Goal: Task Accomplishment & Management: Complete application form

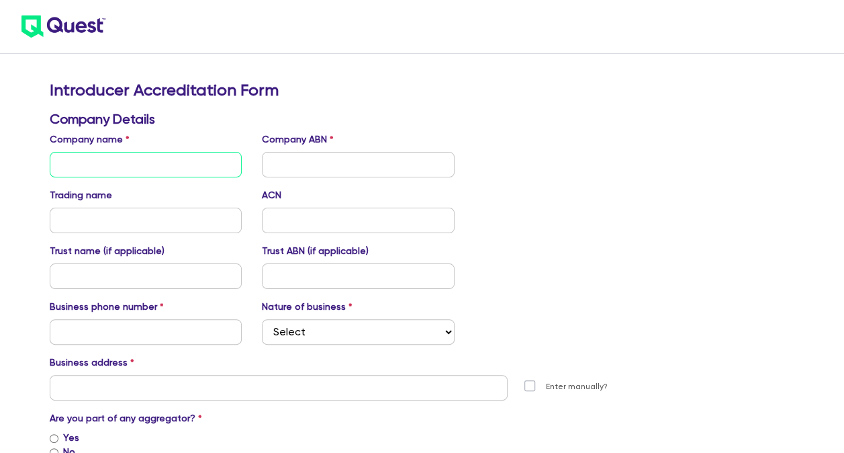
click at [164, 160] on input "text" at bounding box center [146, 165] width 193 height 26
type input "Shab Rah pty ltd T/AS Next Gen Lending co"
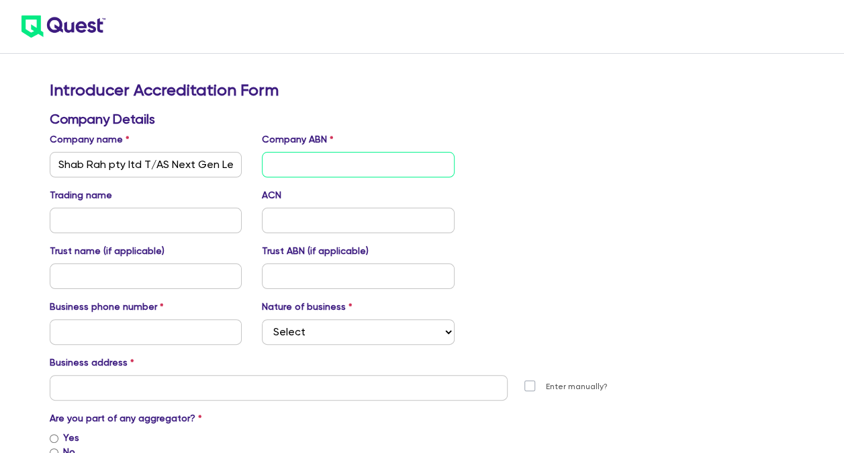
type input "Shab Rah pty ltd T/AS Next Gen Lending co"
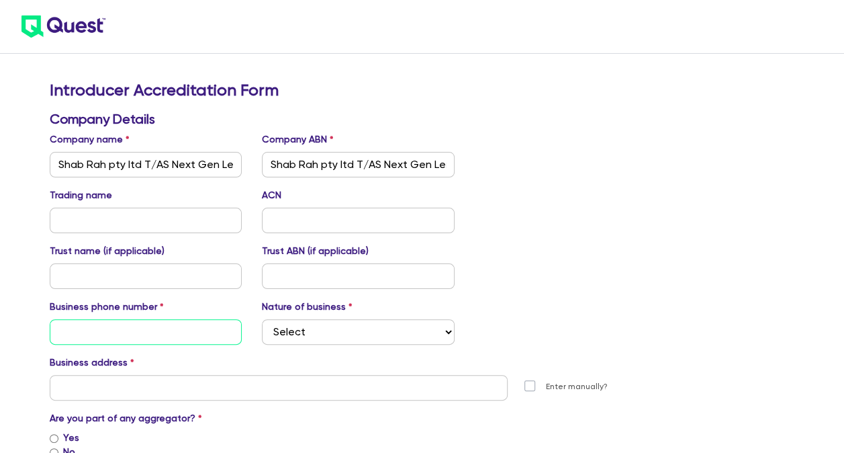
type input "0422119991"
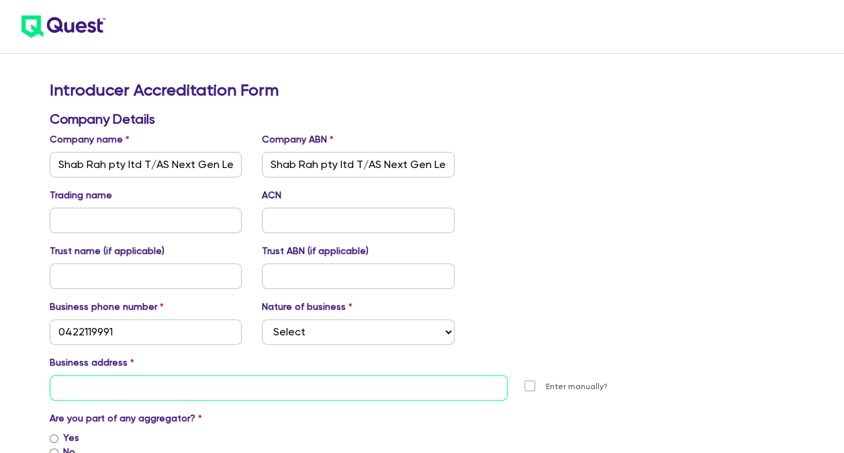
type input "[STREET_ADDRESS]"
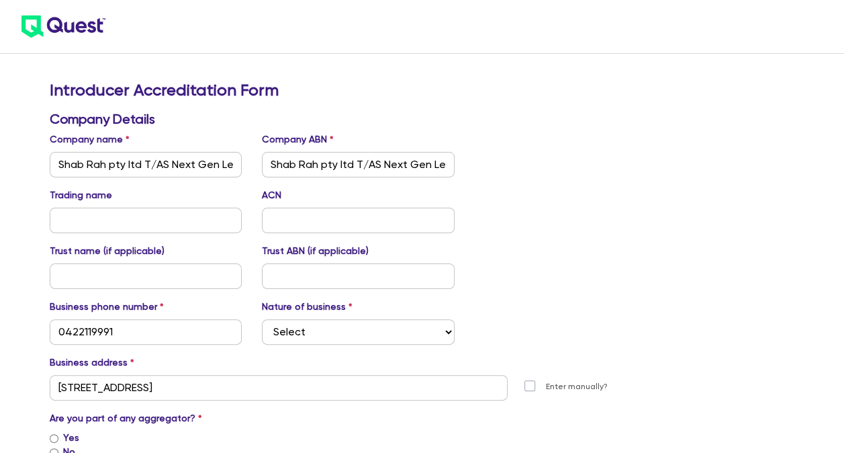
type input "SHAHAB"
type input "RAHMANY"
type input "[PERSON_NAME][EMAIL_ADDRESS][DOMAIN_NAME]"
type input "VIC"
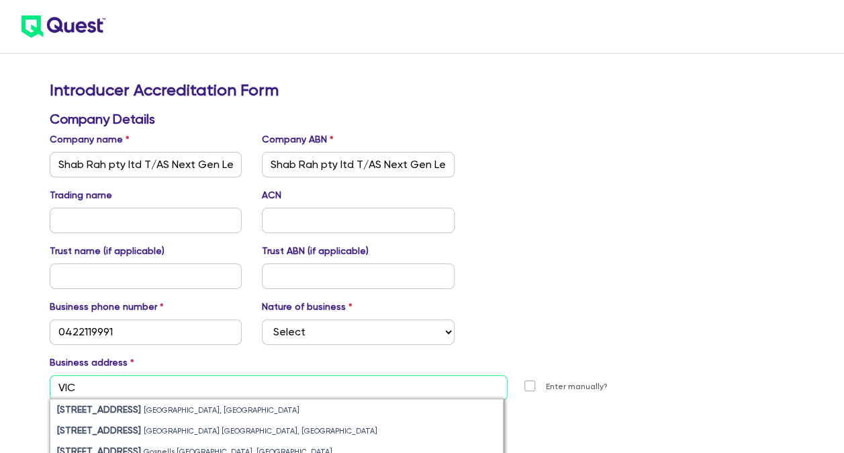
click at [152, 383] on input "VIC" at bounding box center [279, 388] width 458 height 26
click at [164, 388] on input "VIC" at bounding box center [279, 388] width 458 height 26
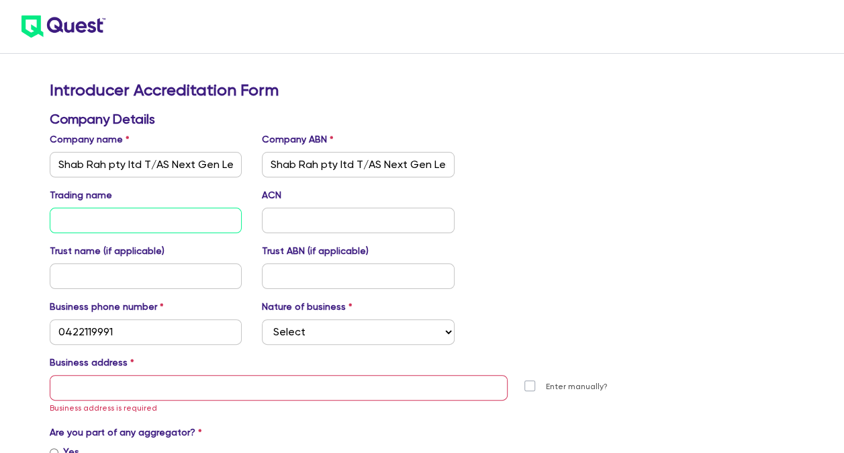
click at [178, 218] on input "text" at bounding box center [146, 220] width 193 height 26
click at [142, 220] on input "text" at bounding box center [146, 220] width 193 height 26
click at [308, 171] on input "Shab Rah pty ltd T/AS Next Gen Lending co" at bounding box center [358, 165] width 193 height 26
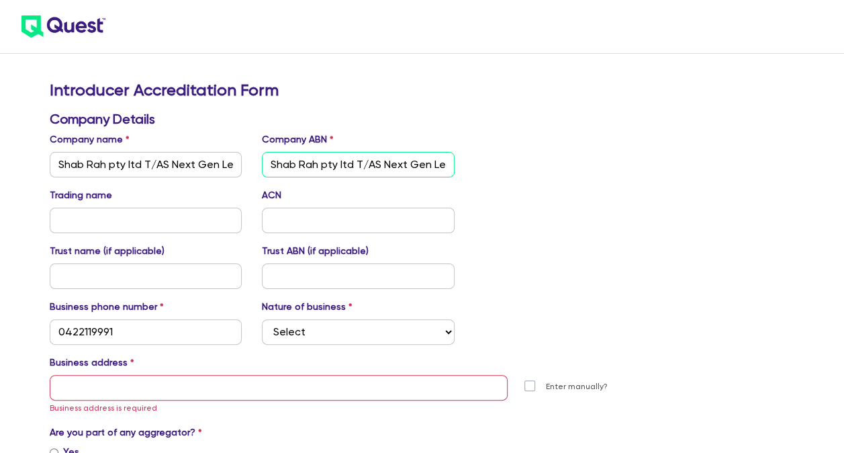
click at [333, 166] on input "Shab Rah pty ltd T/AS Next Gen Lending co" at bounding box center [358, 165] width 193 height 26
paste input "83 684 170 769"
click at [284, 163] on input "83 684 170 769" at bounding box center [358, 165] width 193 height 26
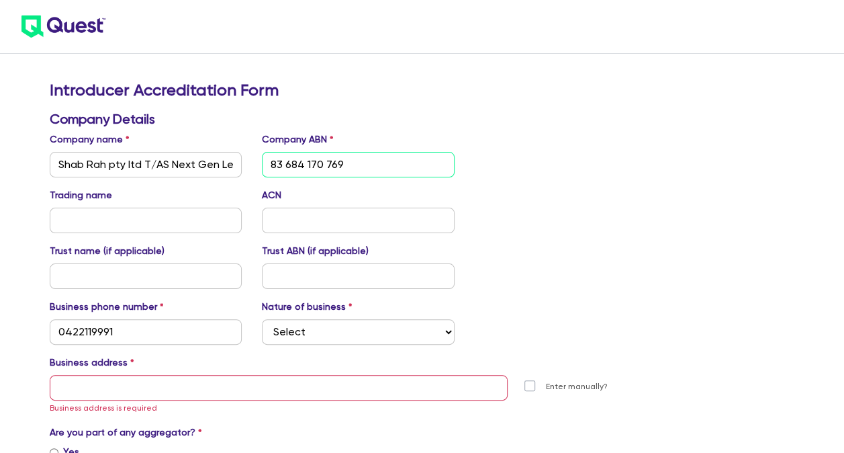
drag, startPoint x: 284, startPoint y: 164, endPoint x: 369, endPoint y: 164, distance: 85.3
click at [369, 164] on input "83 684 170 769" at bounding box center [358, 165] width 193 height 26
type input "83 684 170 769"
click at [328, 221] on input "text" at bounding box center [358, 220] width 193 height 26
paste input "684 170 769"
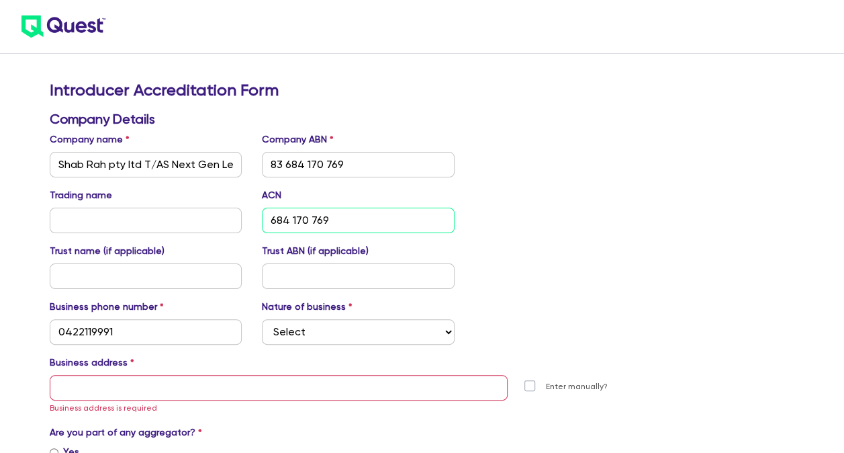
type input "684 170 769"
click at [157, 220] on input "text" at bounding box center [146, 220] width 193 height 26
drag, startPoint x: 171, startPoint y: 164, endPoint x: 387, endPoint y: 164, distance: 215.5
click at [387, 164] on div "Company name Shab Rah pty ltd T/AS Next Gen Lending co Company ABN 83 684 170 7…" at bounding box center [359, 154] width 638 height 45
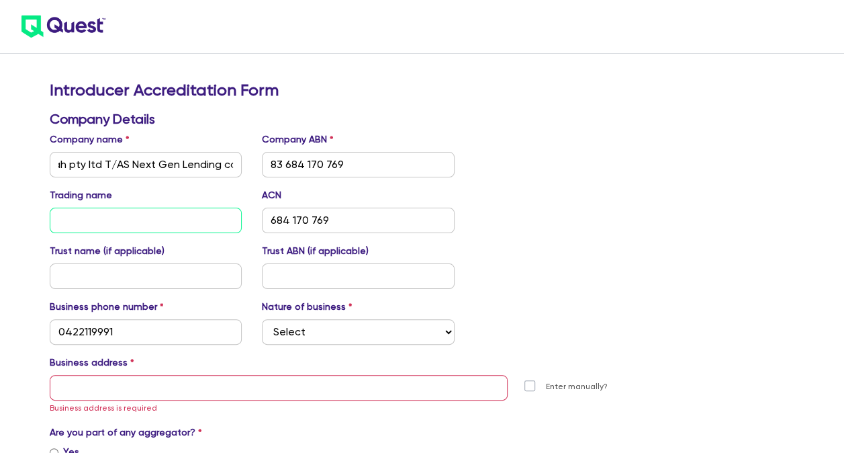
click at [62, 224] on input "text" at bounding box center [146, 220] width 193 height 26
paste input "Next Gen Lending co"
type input "Next Gen Lending co"
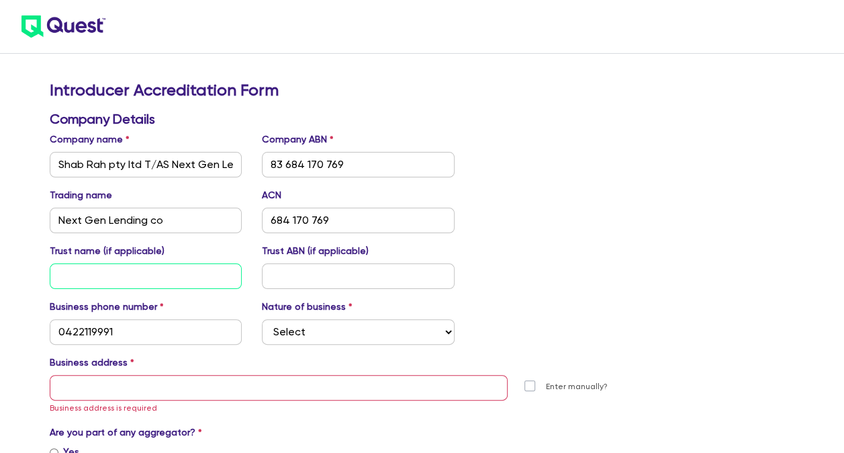
click at [148, 275] on input "text" at bounding box center [146, 276] width 193 height 26
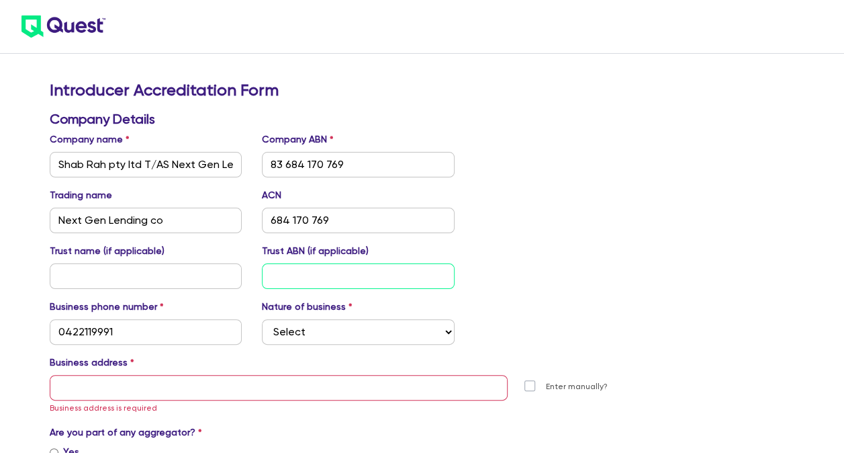
click at [363, 281] on input "text" at bounding box center [358, 276] width 193 height 26
click at [572, 301] on div "Business phone number [PHONE_NUMBER] Nature of business Select Mortgage Broker …" at bounding box center [359, 321] width 638 height 45
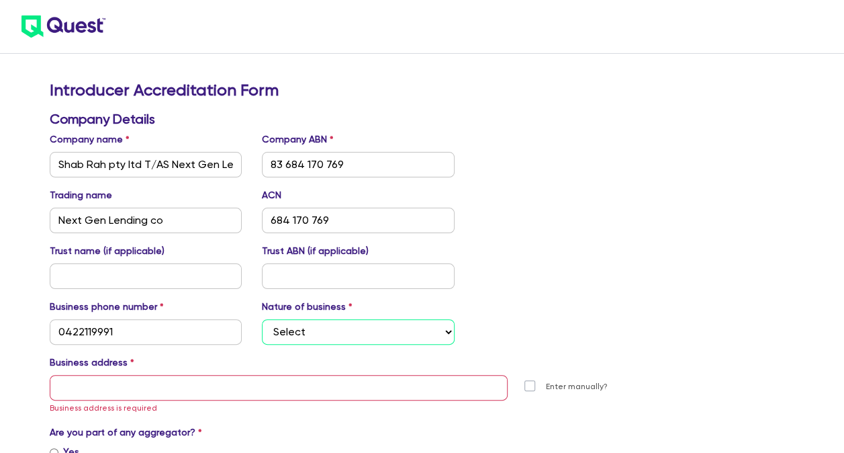
click at [321, 337] on select "Select Mortgage Broker Finance Broker Accountant Financial Planning Supplier/Ve…" at bounding box center [358, 332] width 193 height 26
select select "FINANCE_BROKER"
click at [262, 319] on select "Select Mortgage Broker Finance Broker Accountant Financial Planning Supplier/Ve…" at bounding box center [358, 332] width 193 height 26
click at [535, 322] on div "Business phone number [PHONE_NUMBER] Nature of business Select Mortgage Broker …" at bounding box center [359, 321] width 638 height 45
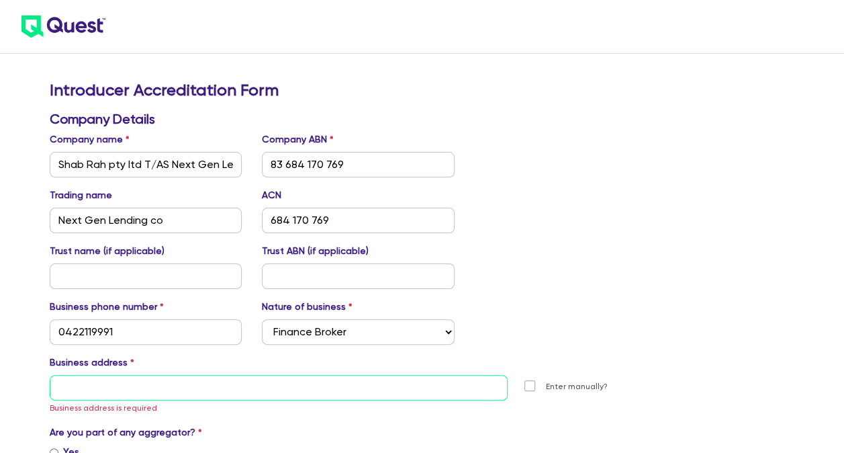
click at [127, 381] on input "text" at bounding box center [279, 388] width 458 height 26
click at [144, 392] on input "text" at bounding box center [279, 388] width 458 height 26
paste input "[STREET_ADDRESS]"
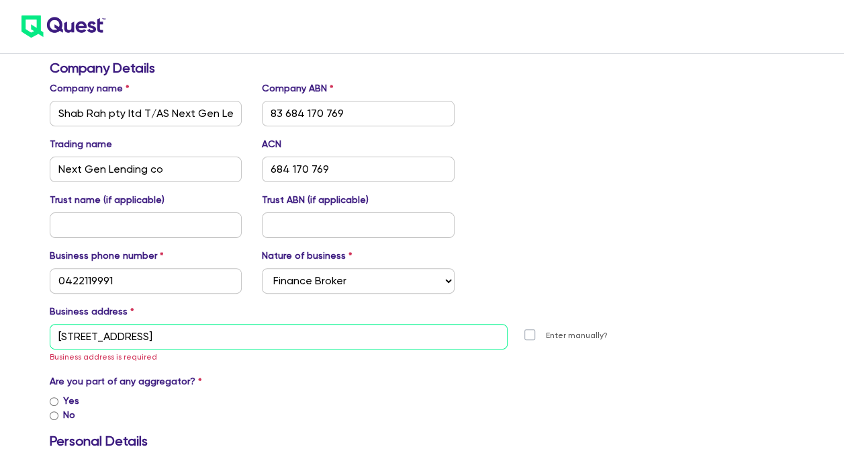
scroll to position [67, 0]
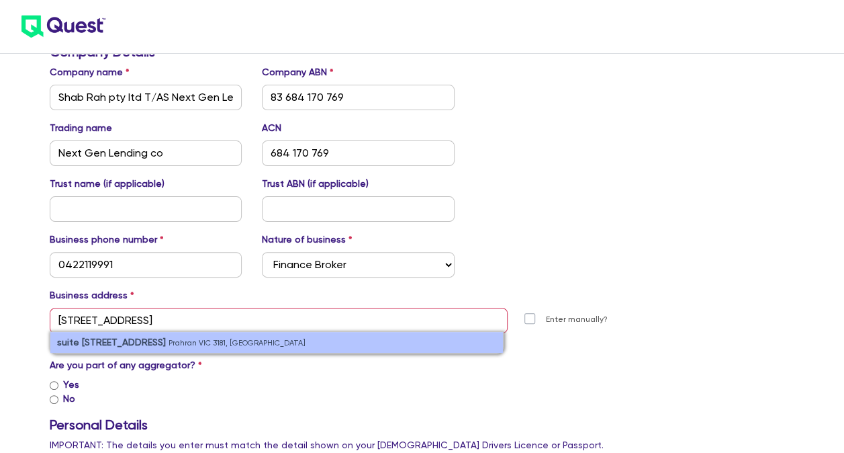
click at [196, 344] on small "Prahran VIC 3181, [GEOGRAPHIC_DATA]" at bounding box center [237, 342] width 137 height 9
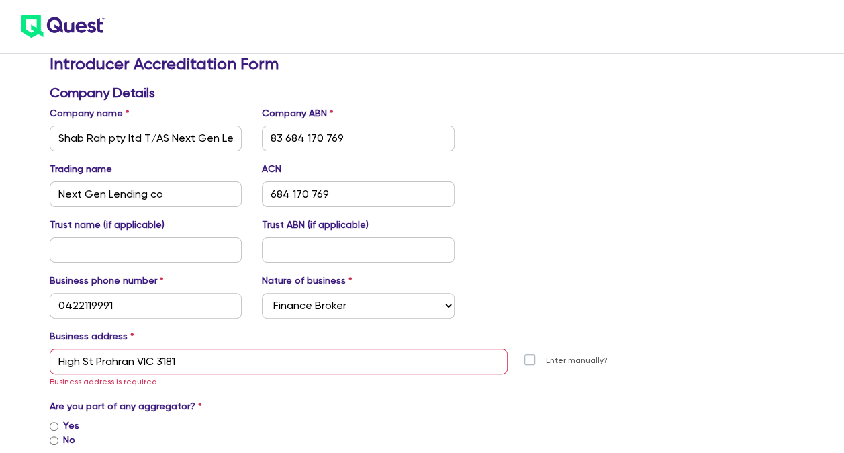
scroll to position [0, 0]
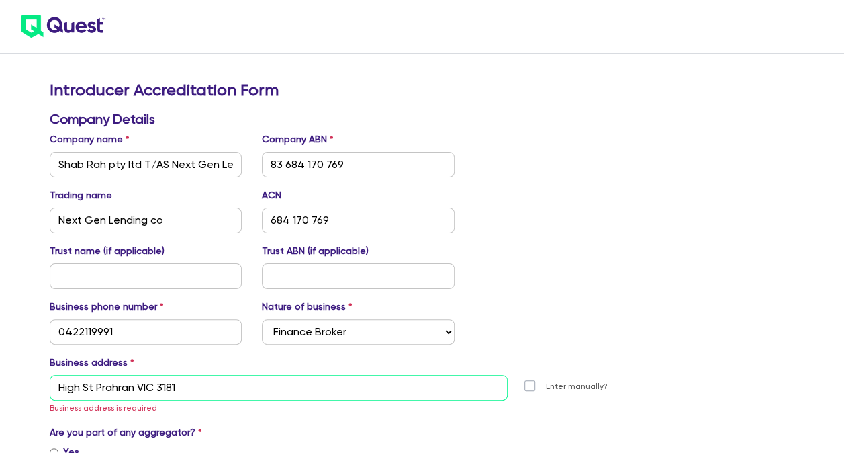
click at [210, 377] on input "High St Prahran VIC 3181" at bounding box center [279, 388] width 458 height 26
click at [157, 387] on input "High St Prahran VIC 3181" at bounding box center [279, 388] width 458 height 26
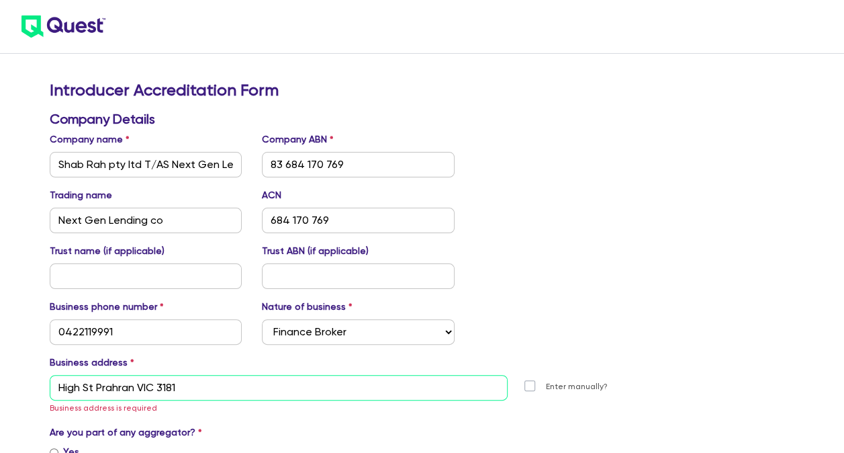
click at [157, 387] on input "High St Prahran VIC 3181" at bounding box center [279, 388] width 458 height 26
paste input "Suite 5A, 107 – 111"
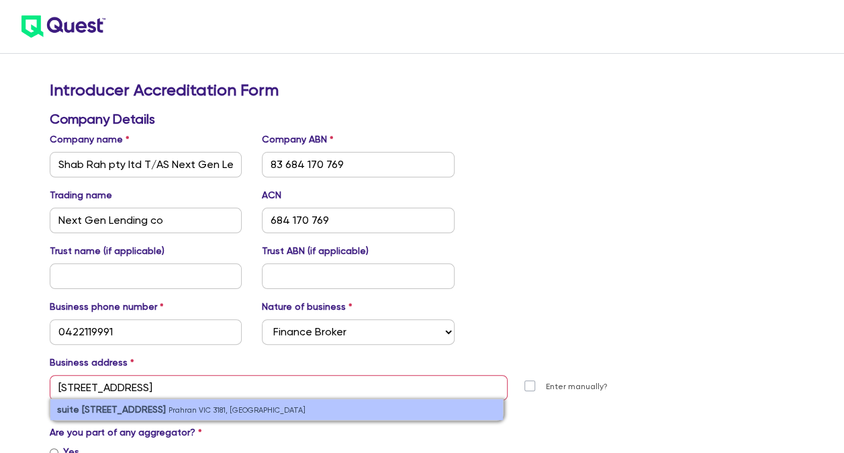
click at [120, 408] on strong "suite [STREET_ADDRESS]" at bounding box center [111, 409] width 109 height 11
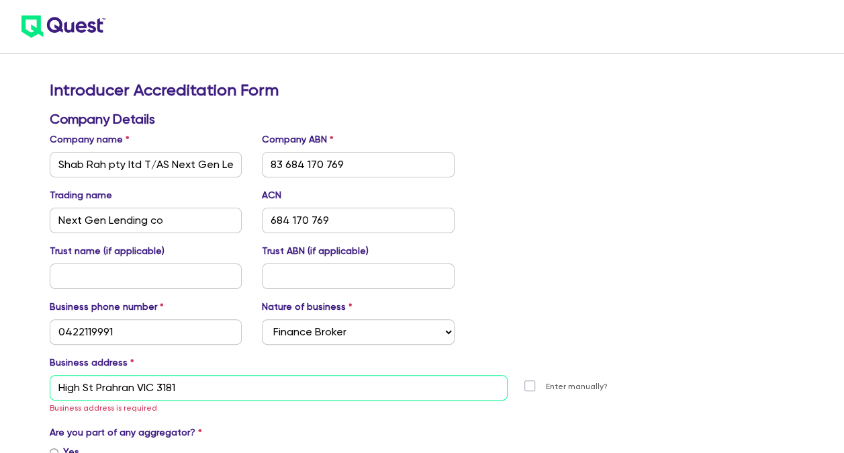
click at [117, 391] on input "High St Prahran VIC 3181" at bounding box center [279, 388] width 458 height 26
click at [201, 388] on input "High St Prahran VIC 3181" at bounding box center [279, 388] width 458 height 26
paste input "Suite 5A, 107 – 111"
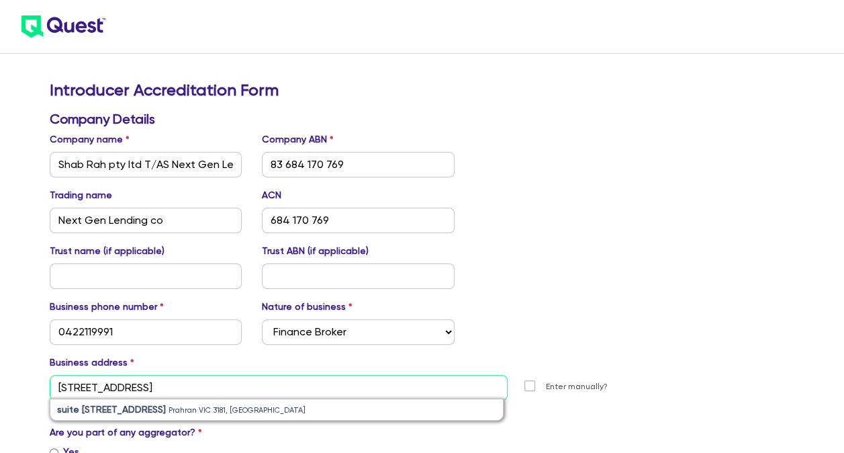
click at [100, 391] on input "[STREET_ADDRESS]" at bounding box center [279, 388] width 458 height 26
click at [169, 411] on small "Prahran VIC 3181, [GEOGRAPHIC_DATA]" at bounding box center [237, 410] width 137 height 9
type input "High St Prahran VIC 3181"
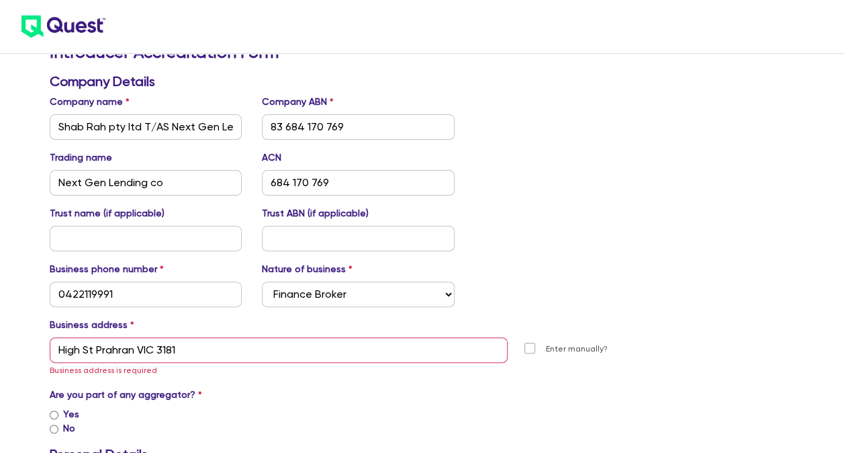
scroll to position [67, 0]
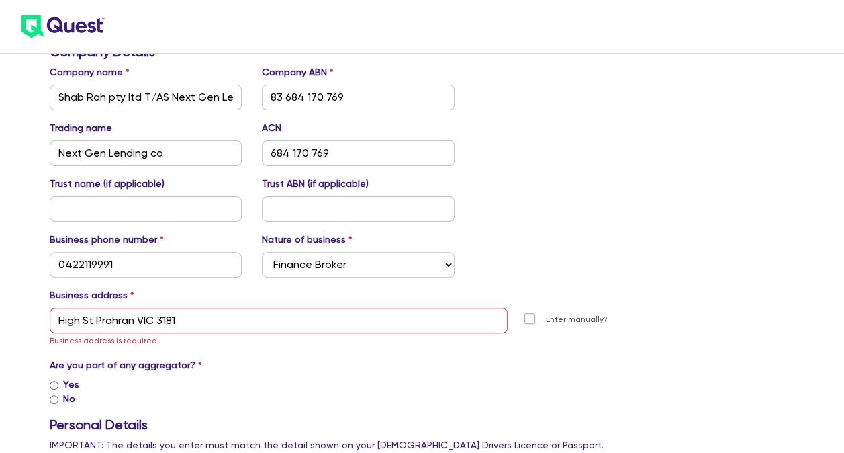
click at [328, 369] on div "Are you part of any aggregator? Yes No Aggregator name" at bounding box center [359, 382] width 618 height 48
click at [546, 318] on label "Enter manually?" at bounding box center [577, 319] width 62 height 13
click at [532, 318] on input "Enter manually?" at bounding box center [533, 318] width 11 height 13
checkbox input "true"
select select
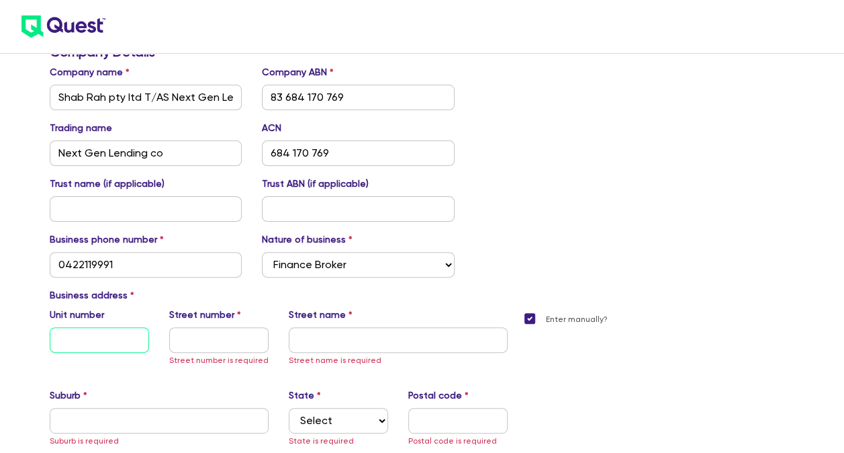
click at [111, 342] on input "text" at bounding box center [99, 340] width 99 height 26
type input "5A"
click at [196, 342] on input "text" at bounding box center [218, 340] width 99 height 26
paste input "[STREET_ADDRESS]"
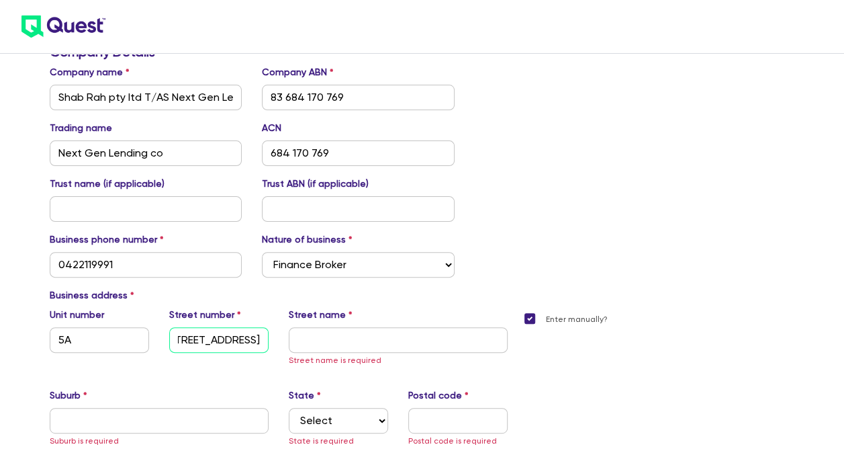
type input "[STREET_ADDRESS]"
click at [318, 345] on input "text" at bounding box center [398, 340] width 219 height 26
paste input "[STREET_ADDRESS]"
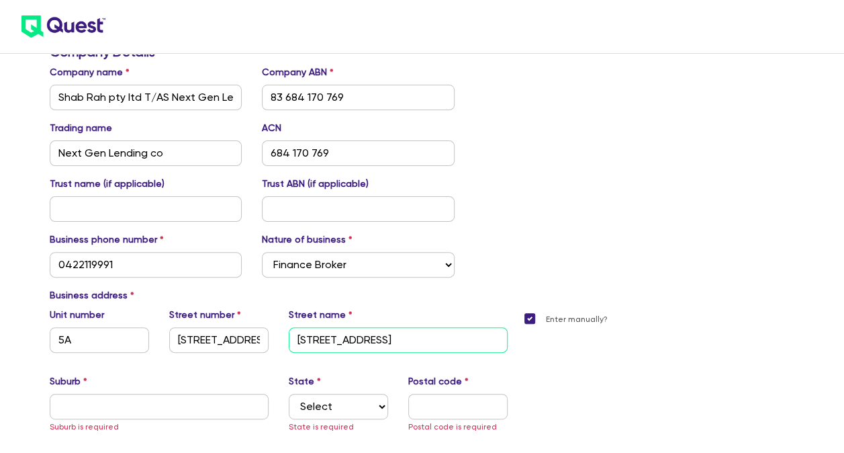
drag, startPoint x: 381, startPoint y: 339, endPoint x: 137, endPoint y: 336, distance: 244.4
click at [137, 336] on div "[STREET_ADDRESS][GEOGRAPHIC_DATA][STREET_ADDRESS]" at bounding box center [279, 336] width 478 height 56
type input "High St Prahran VIC 3181"
drag, startPoint x: 224, startPoint y: 341, endPoint x: 73, endPoint y: 345, distance: 151.8
click at [73, 345] on div "[STREET_ADDRESS]" at bounding box center [279, 336] width 478 height 56
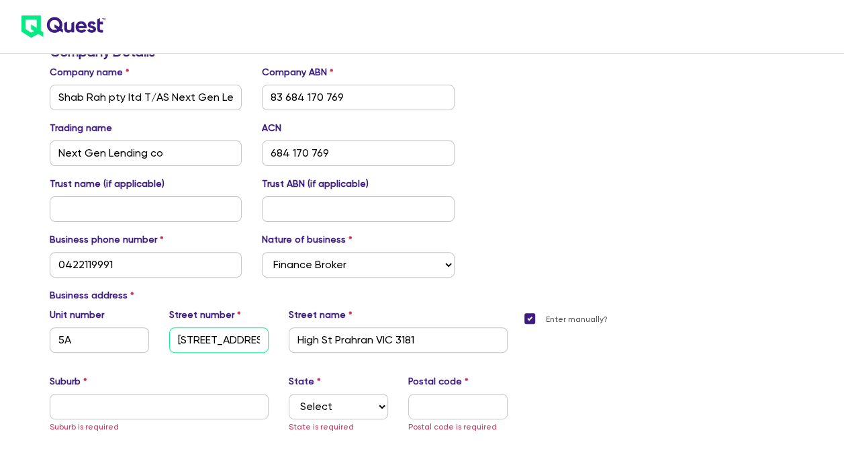
scroll to position [0, 78]
drag, startPoint x: 219, startPoint y: 335, endPoint x: 361, endPoint y: 351, distance: 143.2
click at [361, 351] on div "[STREET_ADDRESS]" at bounding box center [279, 336] width 478 height 56
type input "107 – 111"
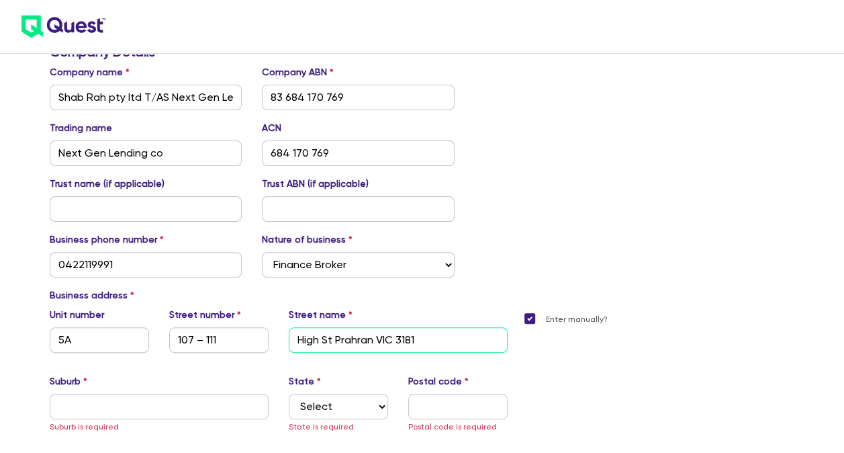
click at [349, 340] on input "High St Prahran VIC 3181" at bounding box center [398, 340] width 219 height 26
click at [351, 340] on input "High St Prahran VIC 3181" at bounding box center [398, 340] width 219 height 26
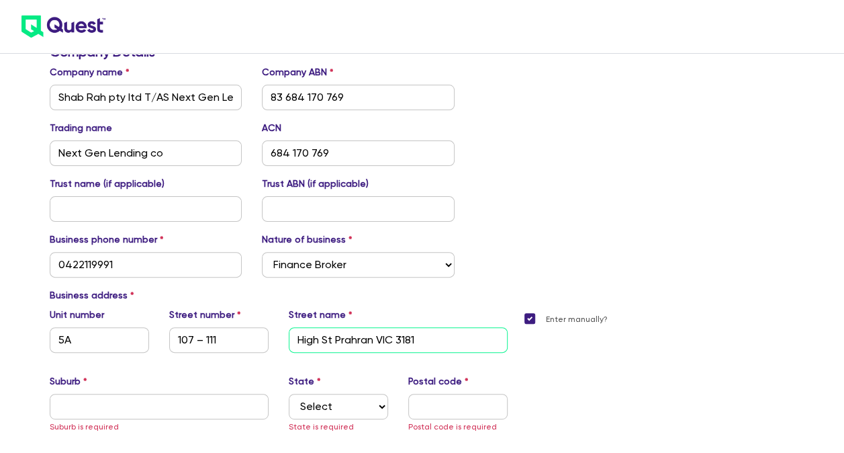
click at [351, 340] on input "High St Prahran VIC 3181" at bounding box center [398, 340] width 219 height 26
click at [342, 341] on input "High St Prahran VIC 3181" at bounding box center [398, 340] width 219 height 26
click at [348, 340] on input "High St Prahran VIC 3181" at bounding box center [398, 340] width 219 height 26
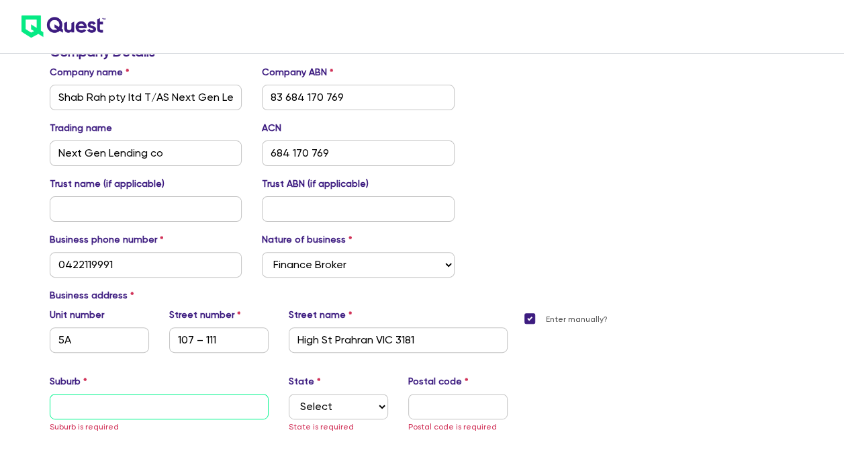
click at [191, 408] on input "text" at bounding box center [159, 406] width 219 height 26
paste input "Prahran"
type input "Prahran"
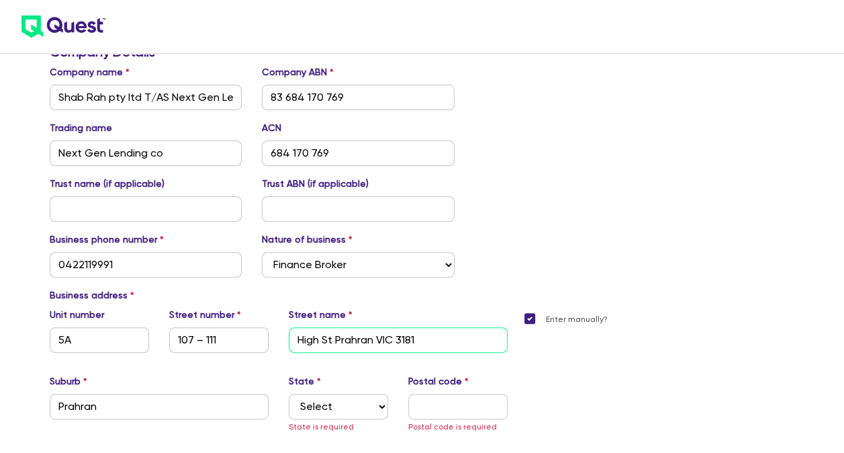
drag, startPoint x: 342, startPoint y: 336, endPoint x: 584, endPoint y: 321, distance: 242.9
click at [584, 321] on div "5A [STREET_ADDRESS] Prahran Business address is [STREET_ADDRESS] Suburb [GEOGRA…" at bounding box center [359, 381] width 638 height 147
type input "High St"
click at [342, 420] on div "State Select [GEOGRAPHIC_DATA] [GEOGRAPHIC_DATA] [GEOGRAPHIC_DATA] [GEOGRAPHIC_…" at bounding box center [339, 403] width 120 height 59
click at [340, 415] on select "Select [GEOGRAPHIC_DATA] [GEOGRAPHIC_DATA] [GEOGRAPHIC_DATA] [GEOGRAPHIC_DATA] …" at bounding box center [338, 406] width 99 height 26
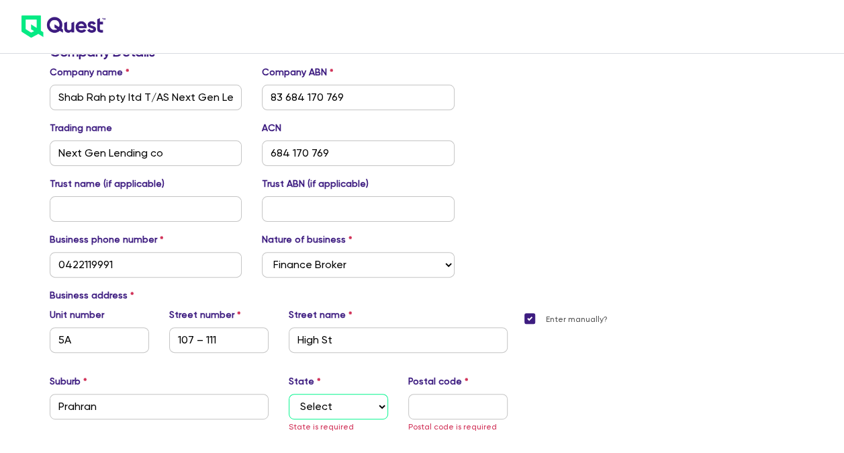
select select "VIC"
click at [289, 393] on select "Select [GEOGRAPHIC_DATA] [GEOGRAPHIC_DATA] [GEOGRAPHIC_DATA] [GEOGRAPHIC_DATA] …" at bounding box center [338, 406] width 99 height 26
click at [462, 414] on input "text" at bounding box center [457, 406] width 99 height 26
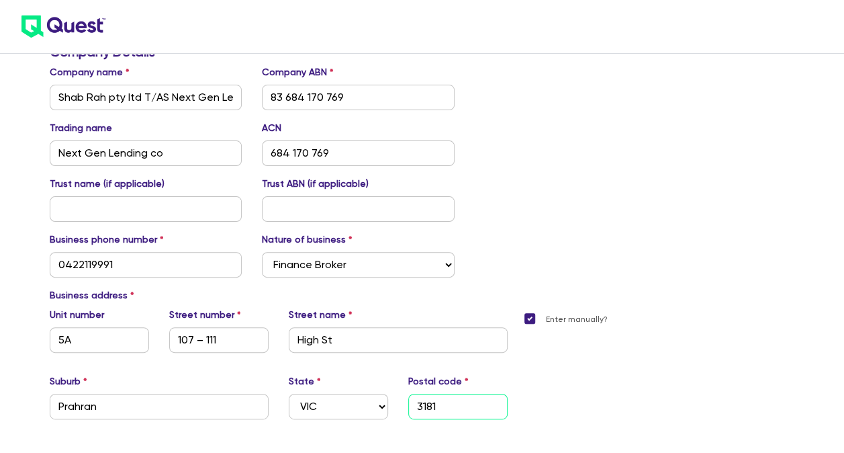
type input "3181"
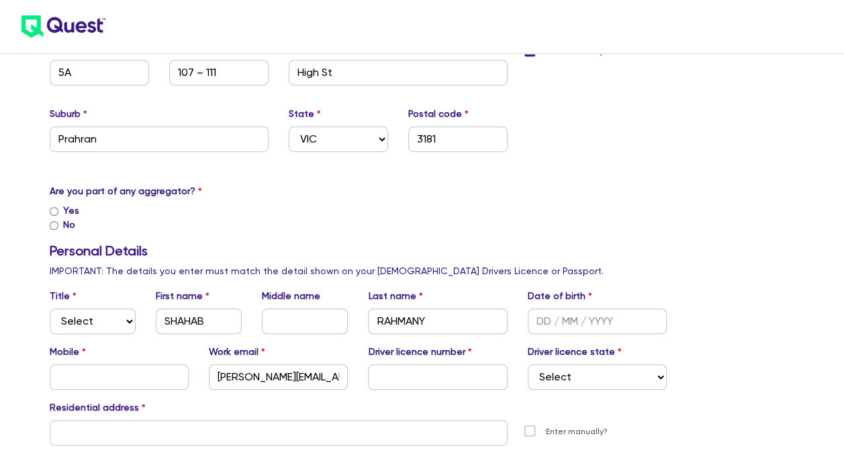
scroll to position [336, 0]
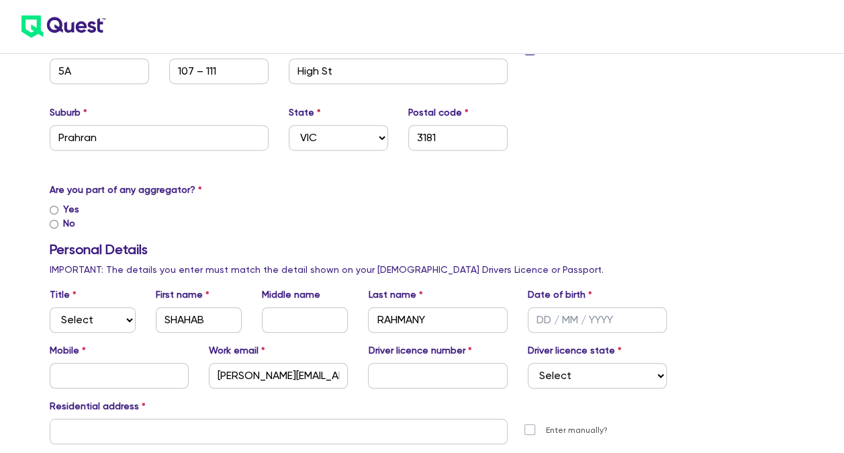
click at [54, 212] on input "Yes" at bounding box center [54, 209] width 9 height 9
radio input "true"
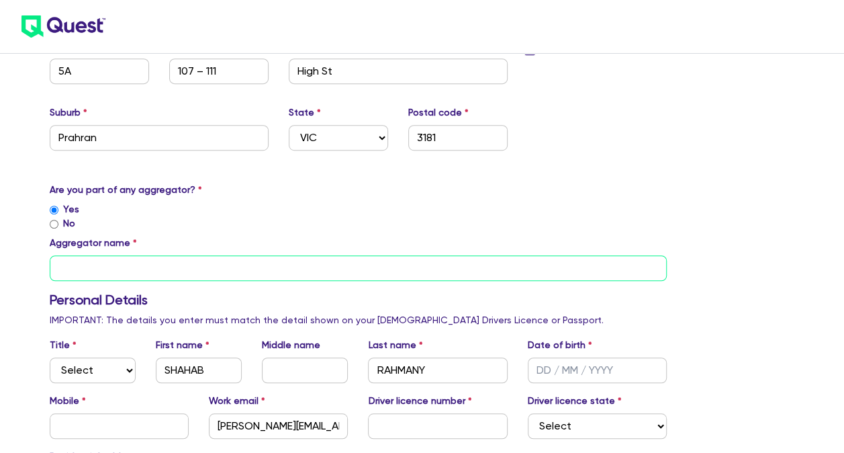
click at [99, 268] on input "text" at bounding box center [359, 268] width 618 height 26
type input "FINTELLIGENCE"
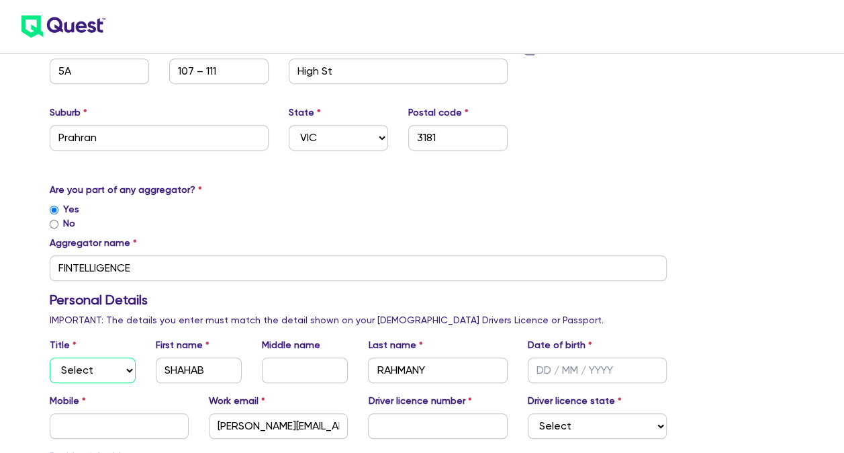
select select "MR"
type input "[DATE]"
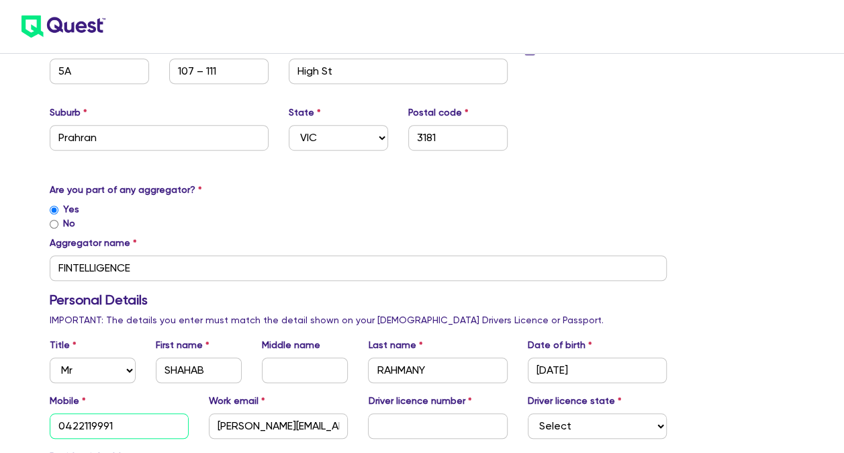
type input "0422119991"
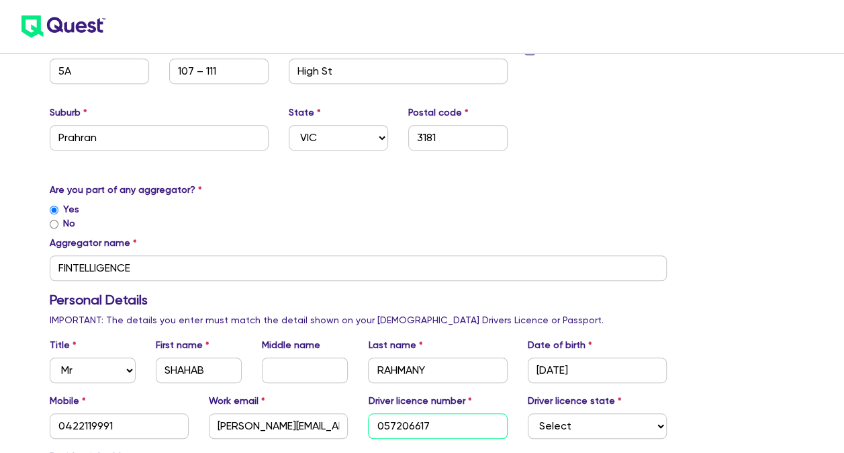
type input "057206617"
select select "VIC"
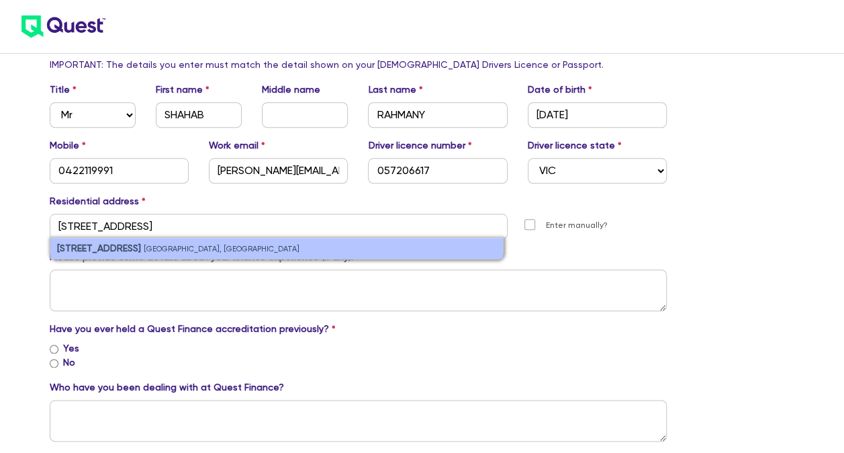
click at [181, 244] on small "[GEOGRAPHIC_DATA], [GEOGRAPHIC_DATA]" at bounding box center [222, 248] width 156 height 9
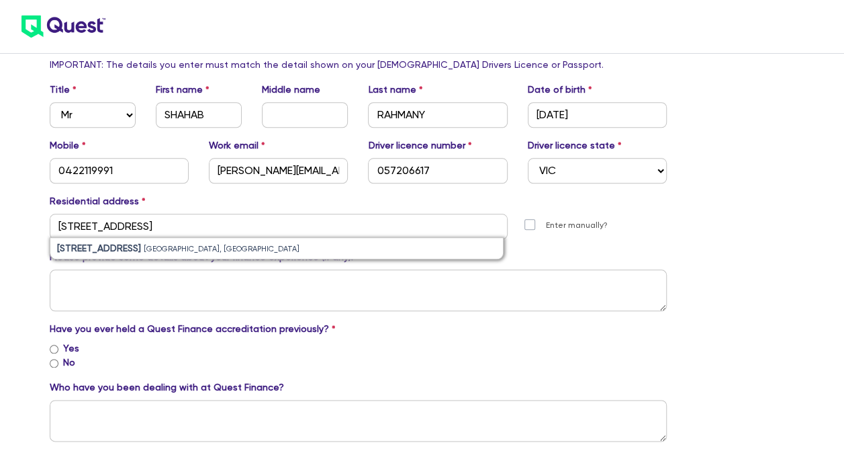
type input "[STREET_ADDRESS]"
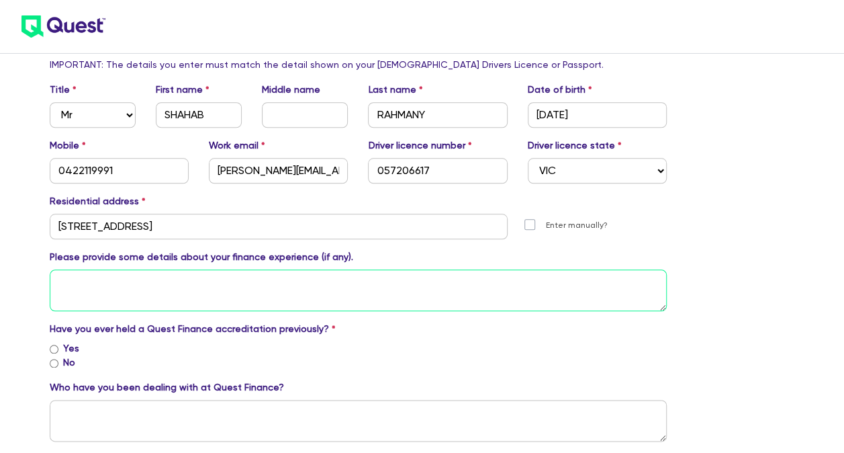
click at [135, 282] on textarea at bounding box center [359, 290] width 618 height 42
type textarea "F"
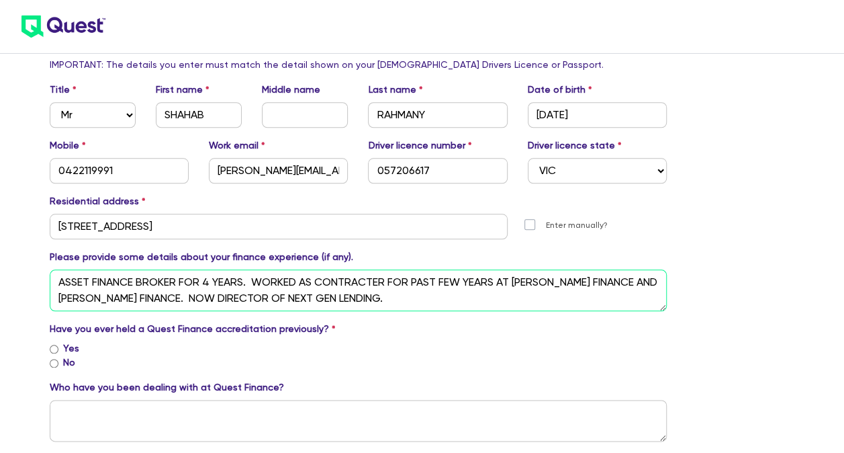
type textarea "ASSET FINANCE BROKER FOR 4 YEARS. WORKED AS CONTRACTER FOR PAST FEW YEARS AT [P…"
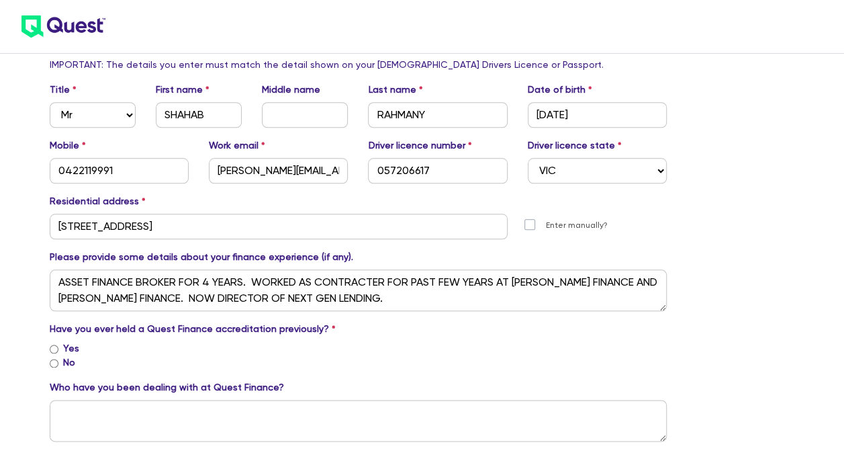
click at [56, 366] on input "No" at bounding box center [54, 363] width 9 height 9
radio input "true"
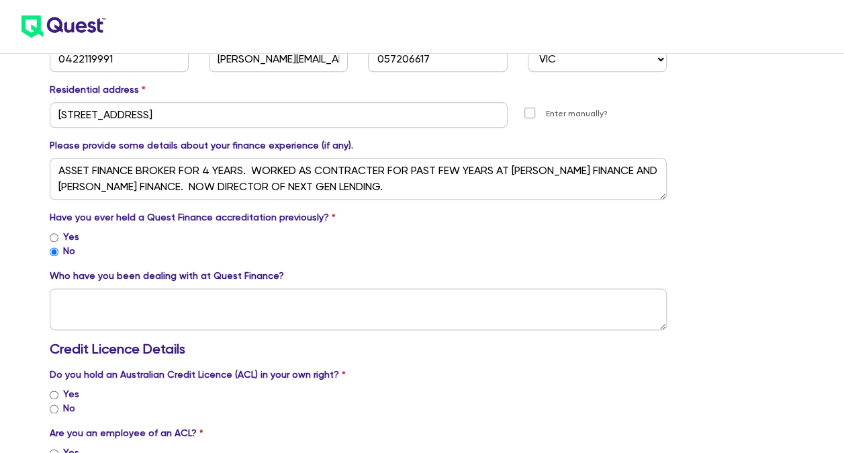
scroll to position [725, 0]
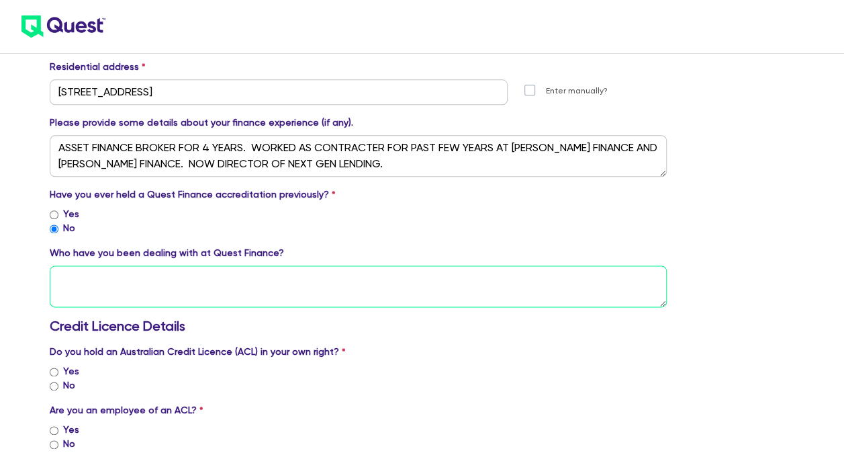
click at [183, 282] on textarea at bounding box center [359, 286] width 618 height 42
type textarea "[PERSON_NAME]"
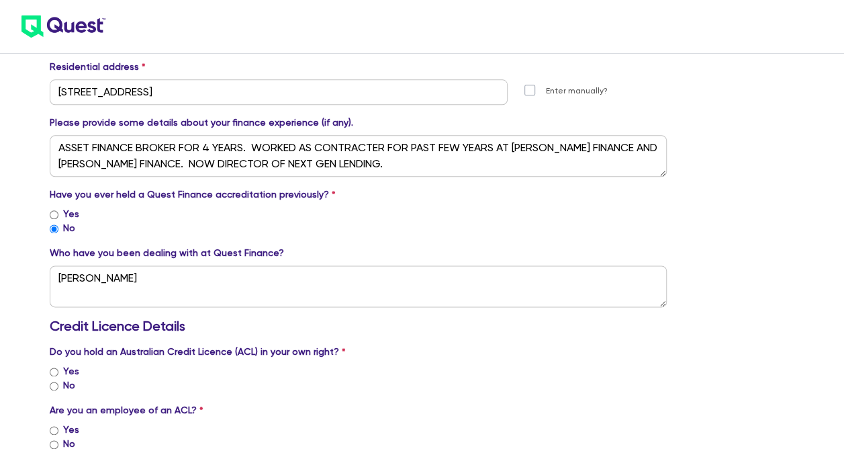
click at [158, 360] on div "Do you hold an Australian Credit Licence (ACL) in your own right? Yes No" at bounding box center [359, 368] width 618 height 48
click at [52, 384] on input "No" at bounding box center [54, 385] width 9 height 9
radio input "true"
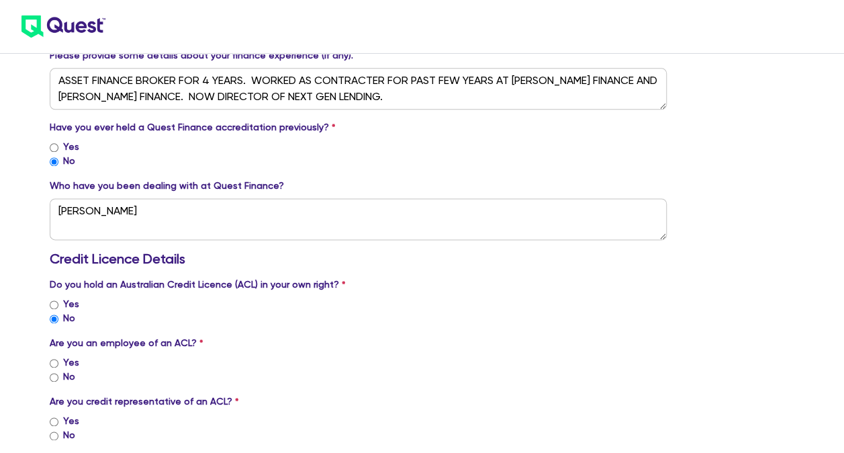
click at [51, 376] on input "No" at bounding box center [54, 377] width 9 height 9
radio input "true"
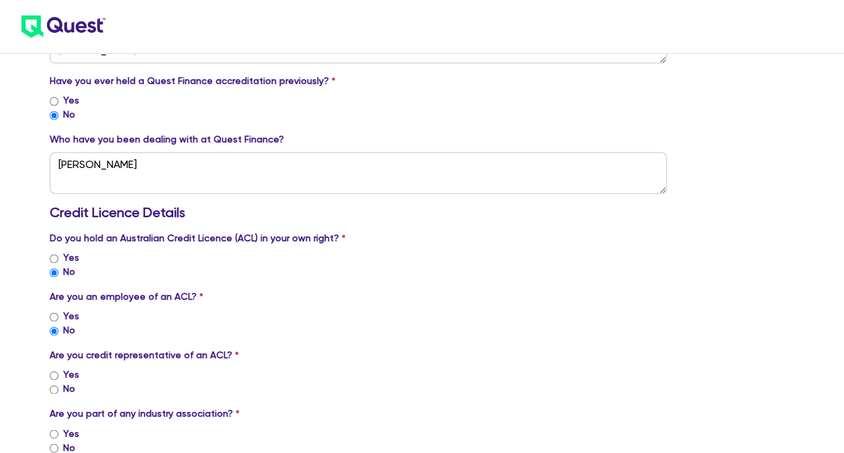
scroll to position [860, 0]
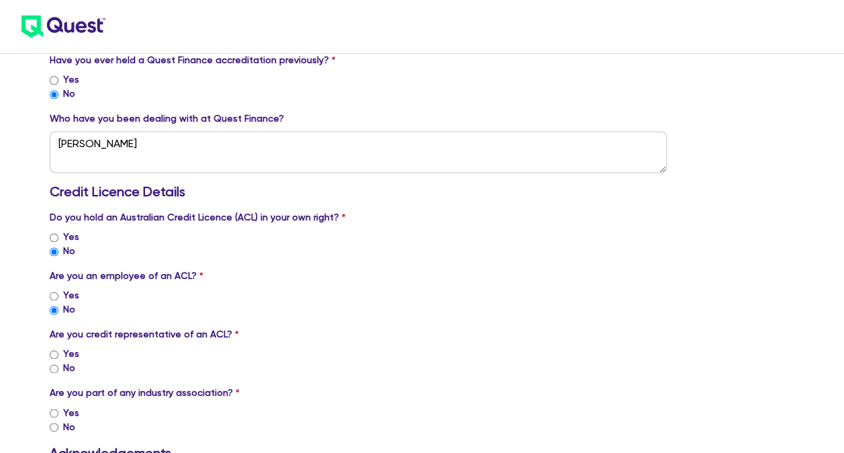
click at [55, 351] on input "Yes" at bounding box center [54, 354] width 9 height 9
radio input "true"
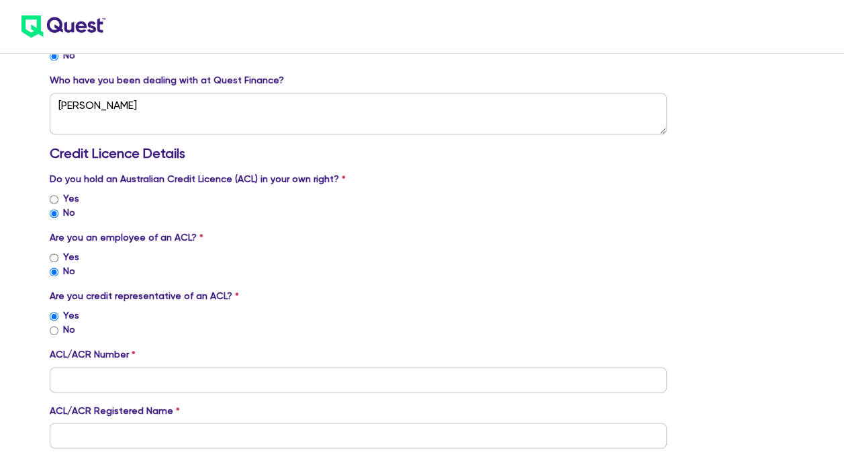
scroll to position [927, 0]
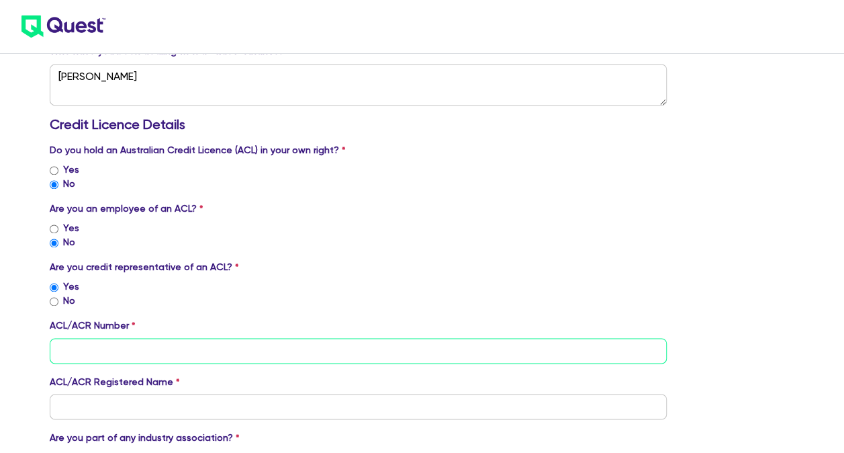
click at [173, 353] on input "tel" at bounding box center [359, 351] width 618 height 26
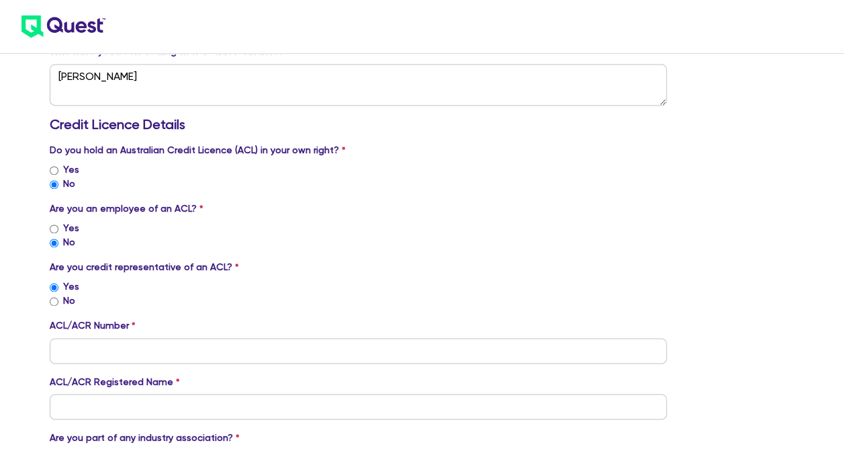
click at [149, 295] on div "No" at bounding box center [359, 300] width 618 height 14
click at [56, 301] on input "No" at bounding box center [54, 301] width 9 height 9
radio input "true"
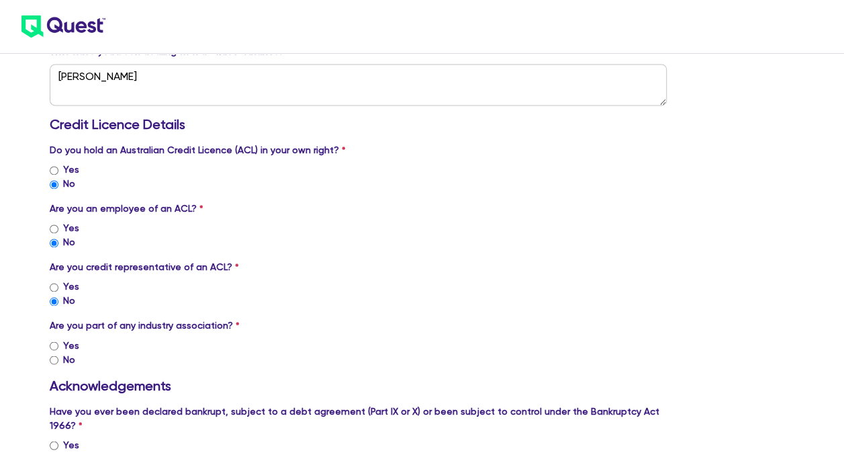
click at [54, 338] on div "Yes" at bounding box center [359, 345] width 618 height 14
click at [53, 344] on input "Yes" at bounding box center [54, 345] width 9 height 9
radio input "true"
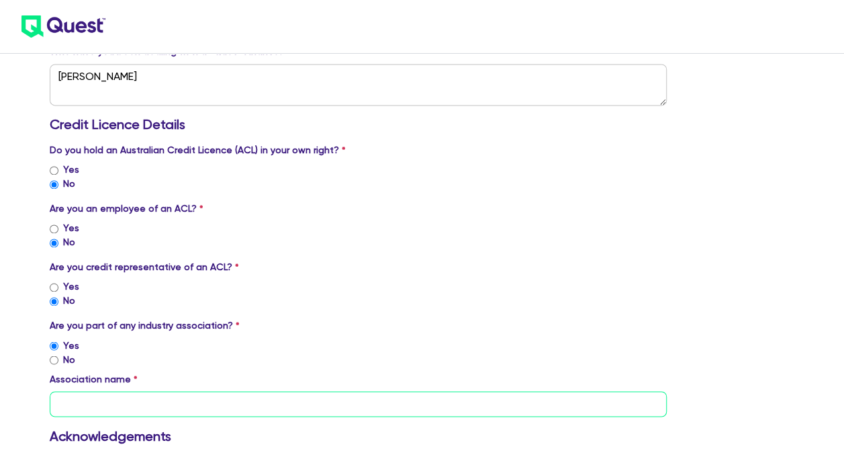
click at [128, 400] on input "text" at bounding box center [359, 404] width 618 height 26
click at [122, 404] on input "MBAA" at bounding box center [359, 404] width 618 height 26
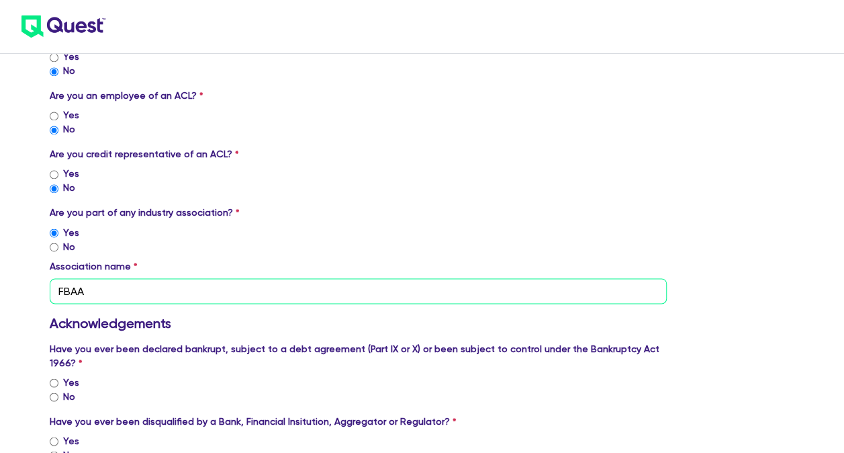
scroll to position [1061, 0]
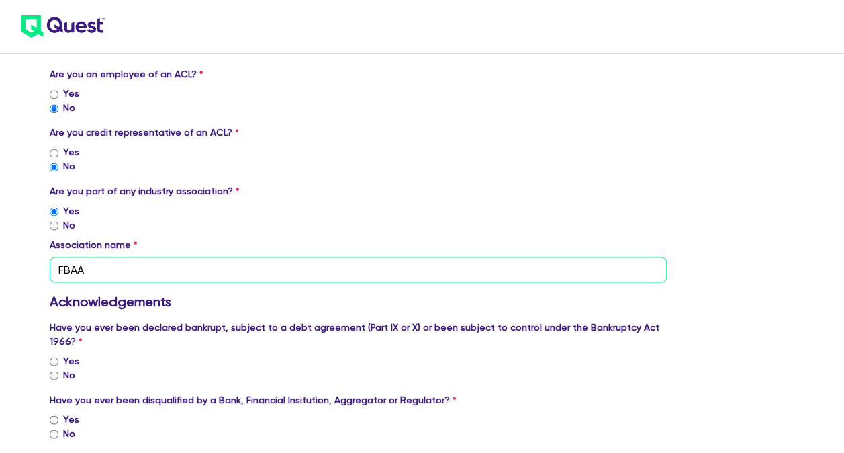
type input "FBAA"
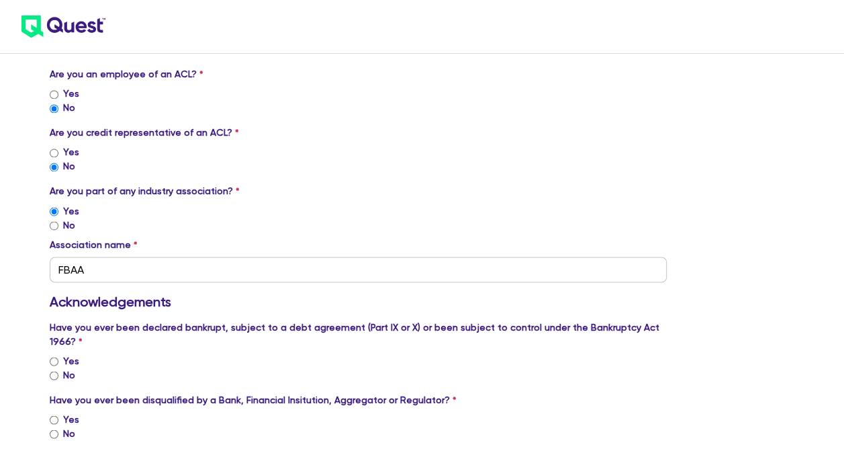
click at [56, 371] on input "No" at bounding box center [54, 375] width 9 height 9
radio input "true"
click at [56, 429] on input "No" at bounding box center [54, 433] width 9 height 9
radio input "true"
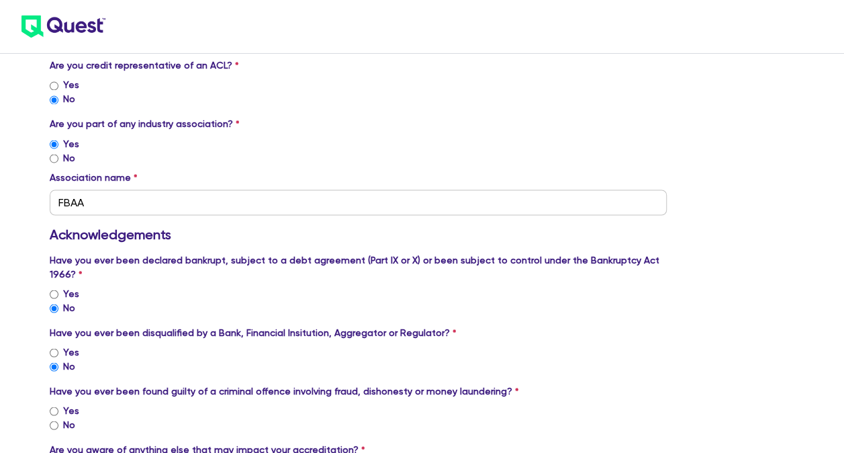
scroll to position [1195, 0]
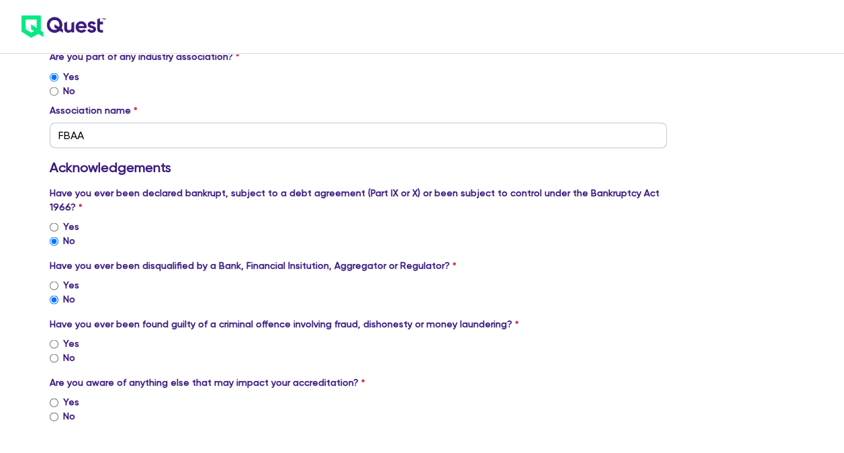
click at [52, 353] on input "No" at bounding box center [54, 357] width 9 height 9
radio input "true"
click at [54, 412] on input "No" at bounding box center [54, 416] width 9 height 9
radio input "true"
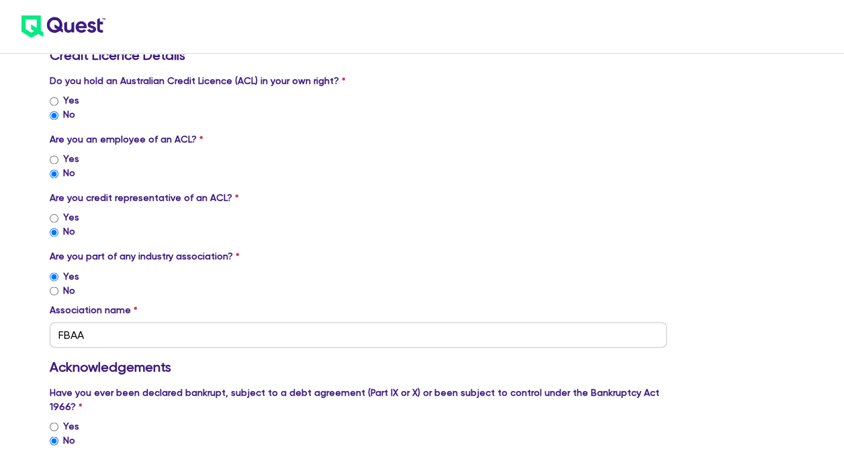
scroll to position [994, 0]
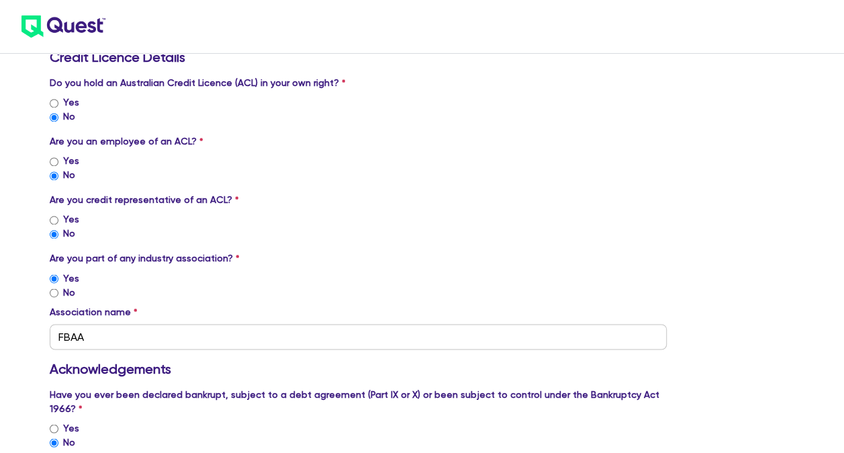
click at [51, 217] on input "Yes" at bounding box center [54, 220] width 9 height 9
radio input "true"
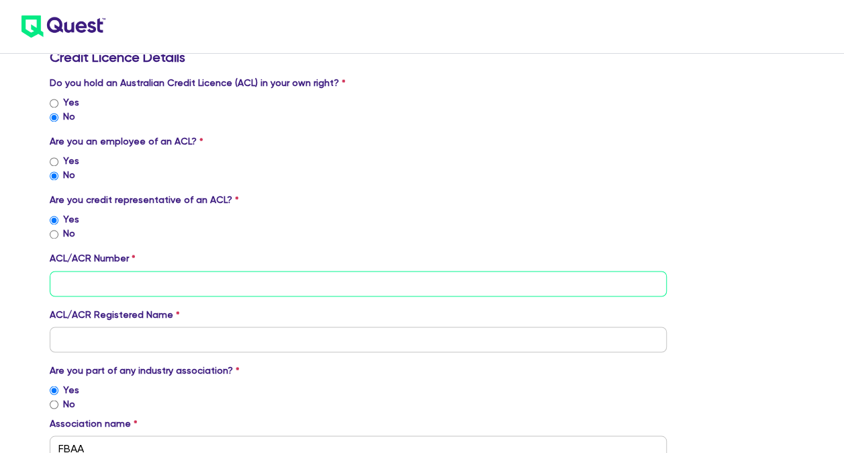
click at [152, 274] on input "tel" at bounding box center [359, 284] width 618 height 26
click at [148, 274] on input "tel" at bounding box center [359, 284] width 618 height 26
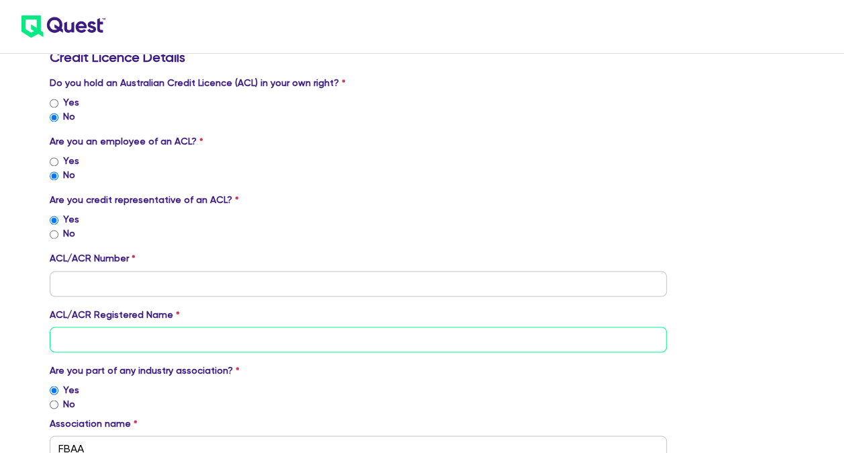
click at [114, 334] on input "text" at bounding box center [359, 339] width 618 height 26
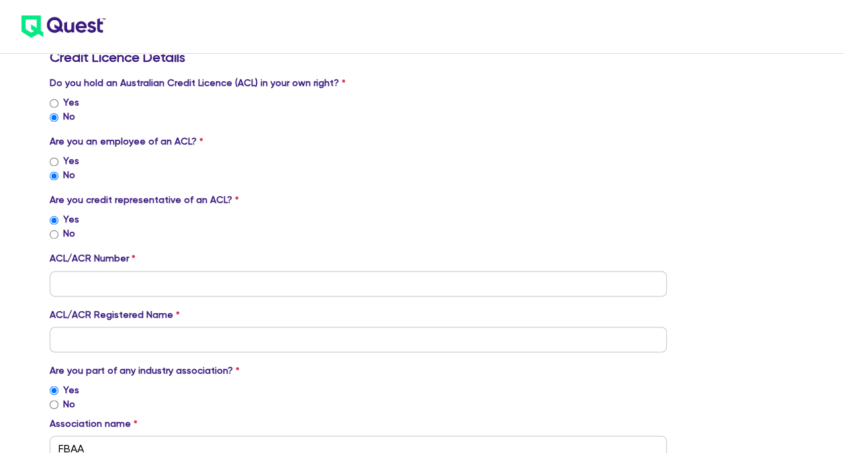
click at [56, 236] on input "No" at bounding box center [54, 234] width 9 height 9
radio input "true"
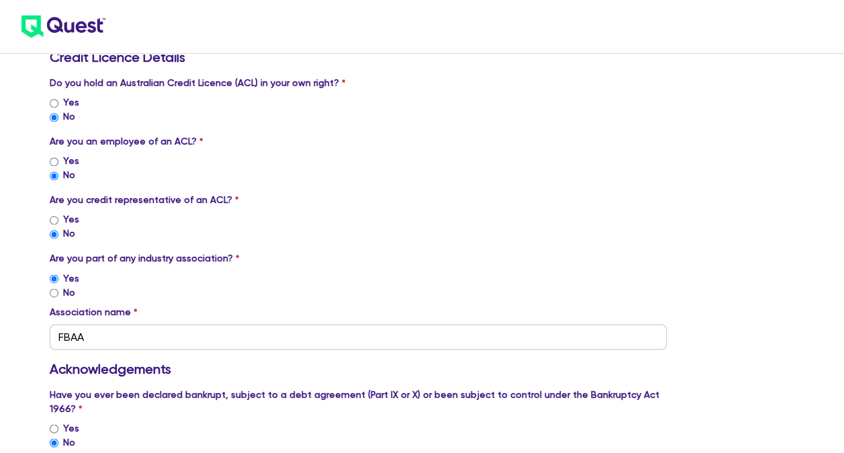
click at [239, 235] on div "No" at bounding box center [359, 233] width 618 height 14
click at [52, 216] on input "Yes" at bounding box center [54, 220] width 9 height 9
radio input "true"
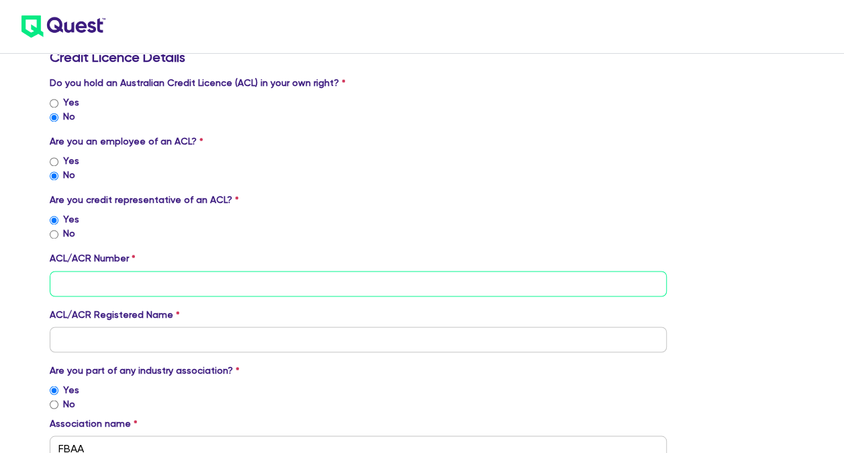
click at [160, 282] on input "tel" at bounding box center [359, 284] width 618 height 26
type input "TBA"
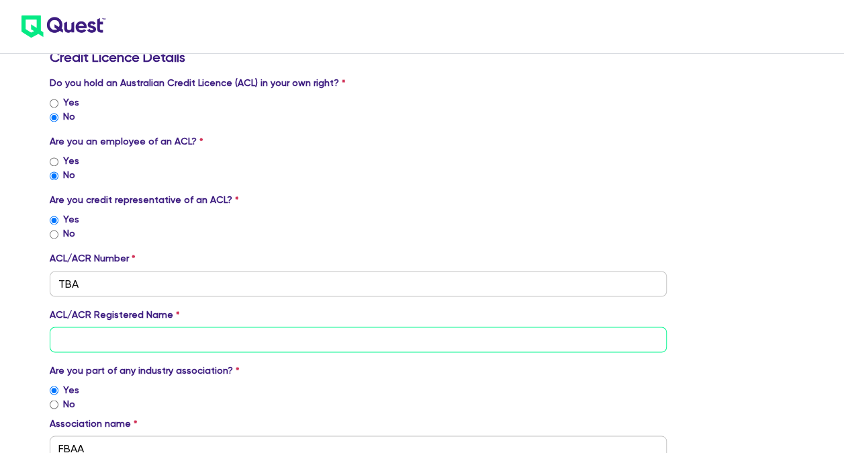
click at [129, 346] on input "text" at bounding box center [359, 339] width 618 height 26
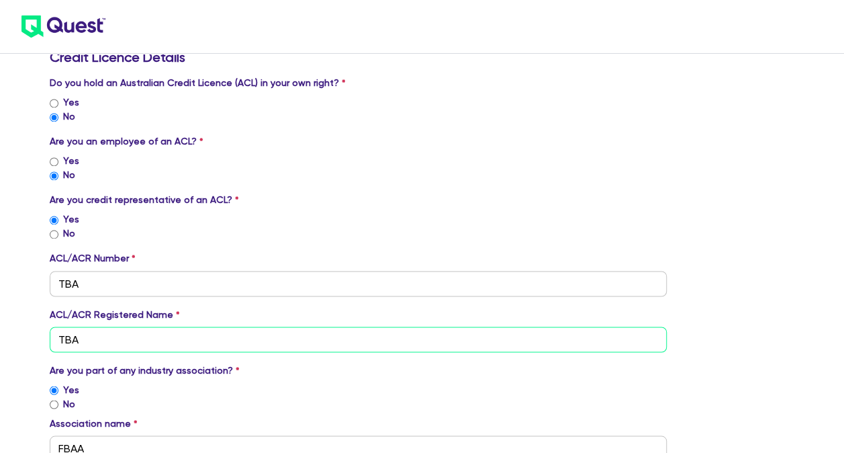
click at [113, 337] on input "TBA" at bounding box center [359, 339] width 618 height 26
click at [115, 336] on input "TBA" at bounding box center [359, 339] width 618 height 26
click at [102, 334] on input "TBA" at bounding box center [359, 339] width 618 height 26
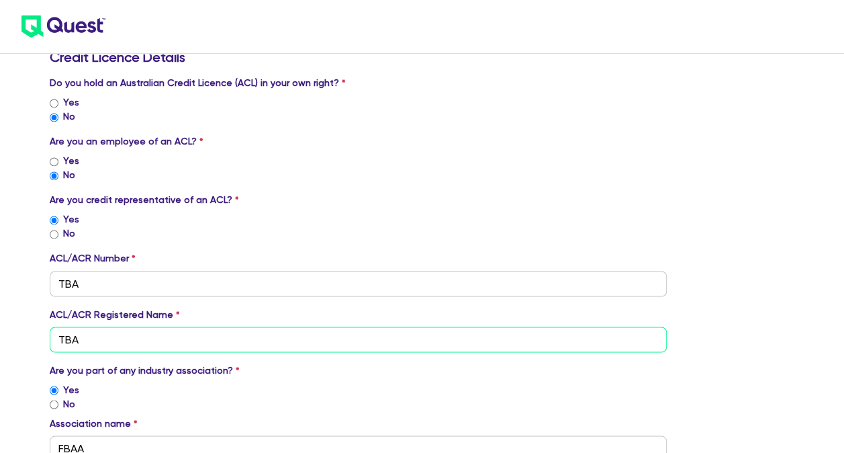
click at [102, 334] on input "TBA" at bounding box center [359, 339] width 618 height 26
click at [103, 334] on input "TBA" at bounding box center [359, 339] width 618 height 26
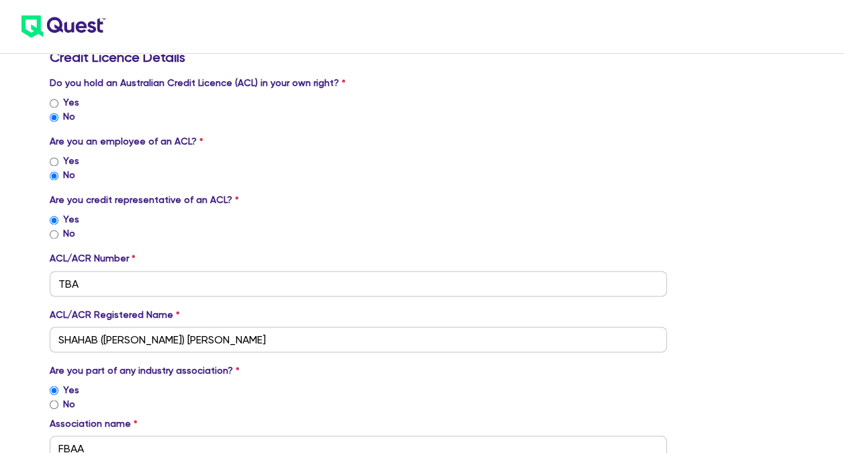
click at [185, 224] on div "Yes" at bounding box center [359, 219] width 618 height 14
click at [192, 227] on div "No" at bounding box center [359, 233] width 618 height 14
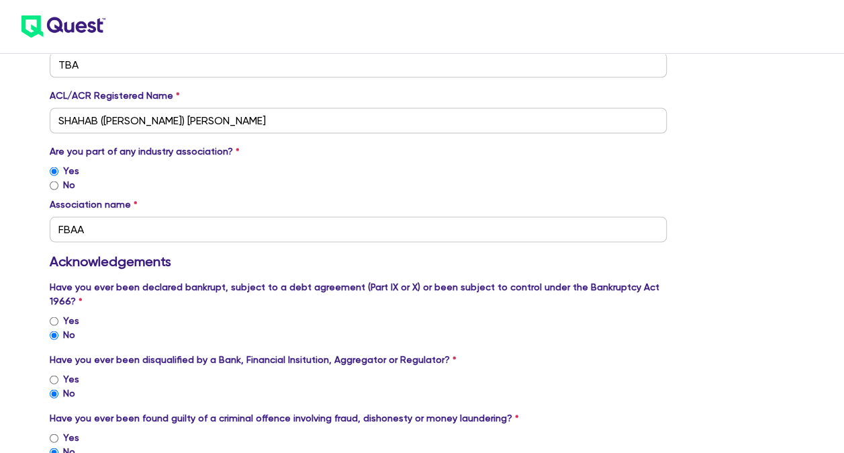
scroll to position [1179, 0]
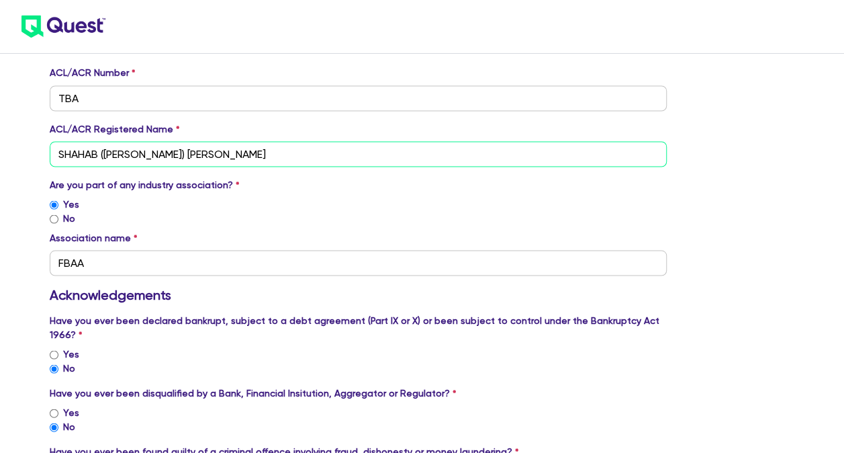
click at [134, 156] on input "SHAHAB ([PERSON_NAME]) [PERSON_NAME]" at bounding box center [359, 154] width 618 height 26
paste input "113054"
click at [97, 152] on input "113054" at bounding box center [359, 154] width 618 height 26
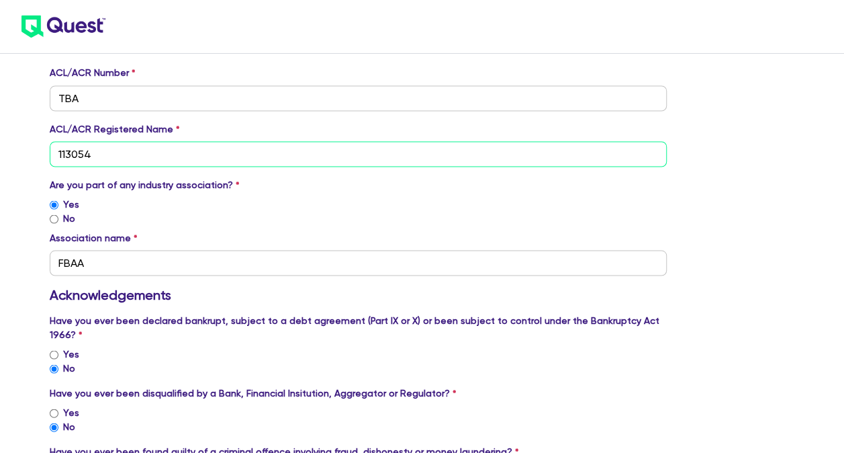
click at [97, 152] on input "113054" at bounding box center [359, 154] width 618 height 26
type input "113054"
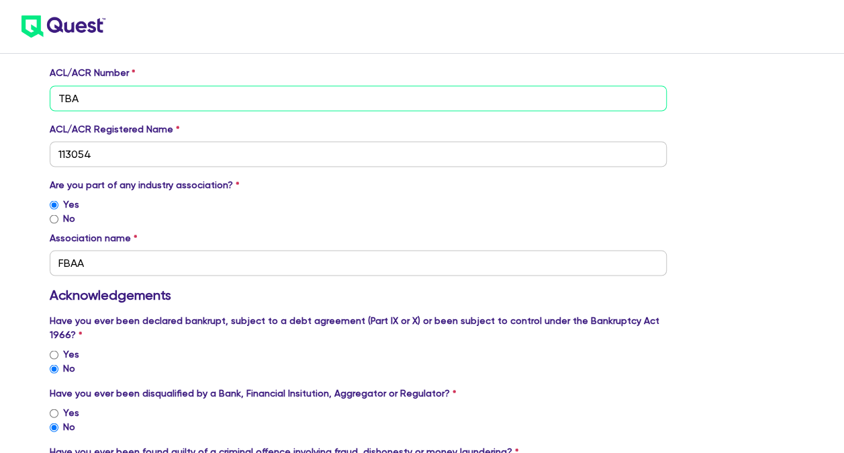
click at [87, 87] on input "TBA" at bounding box center [359, 98] width 618 height 26
paste input "113054"
type input "113054"
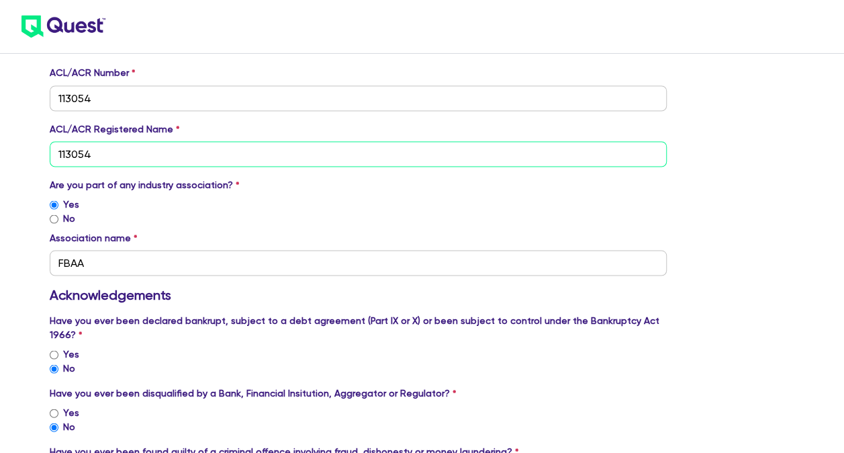
click at [116, 158] on input "113054" at bounding box center [359, 154] width 618 height 26
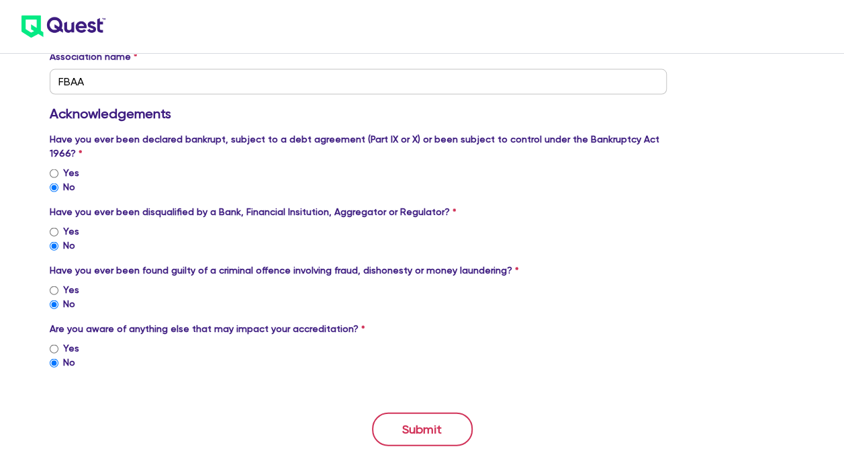
scroll to position [1381, 0]
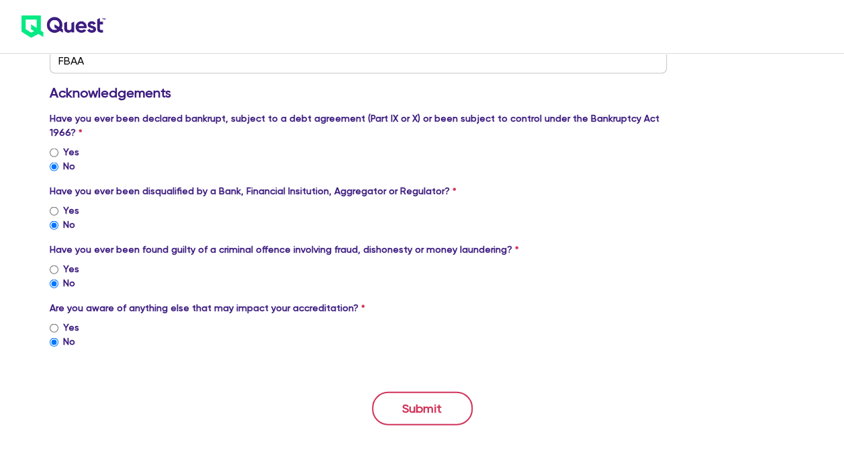
type input "SHAHAB ([PERSON_NAME]) [PERSON_NAME]"
click at [425, 395] on button "Submit" at bounding box center [422, 408] width 101 height 34
